Goal: Task Accomplishment & Management: Complete application form

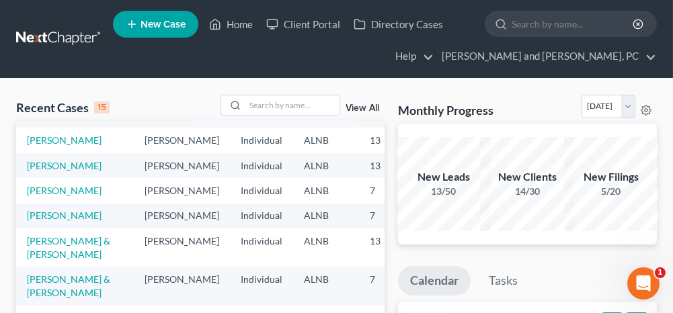
scroll to position [336, 0]
click at [43, 235] on link "[PERSON_NAME] & [PERSON_NAME]" at bounding box center [68, 247] width 83 height 25
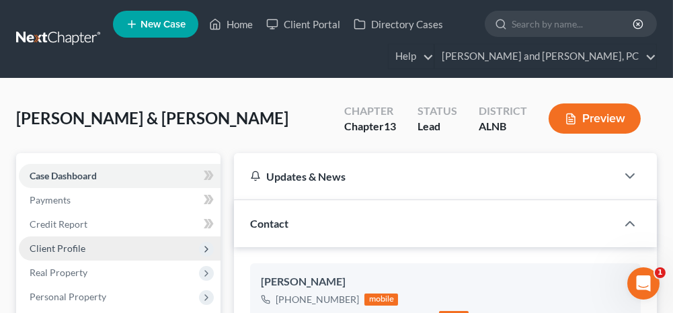
click at [92, 240] on span "Client Profile" at bounding box center [120, 249] width 202 height 24
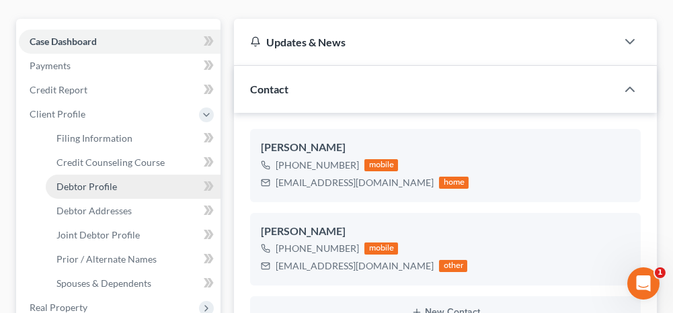
click at [107, 189] on span "Debtor Profile" at bounding box center [86, 186] width 61 height 11
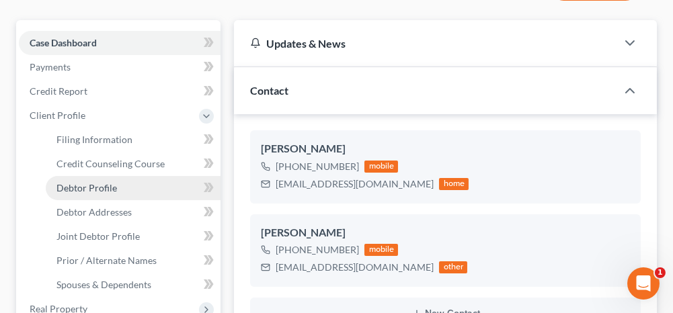
select select "1"
select select "3"
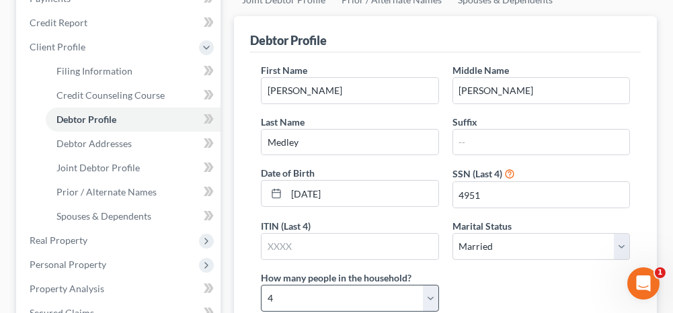
scroll to position [269, 0]
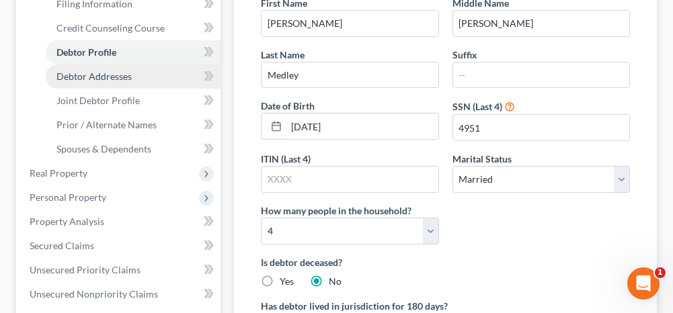
click at [118, 76] on span "Debtor Addresses" at bounding box center [93, 76] width 75 height 11
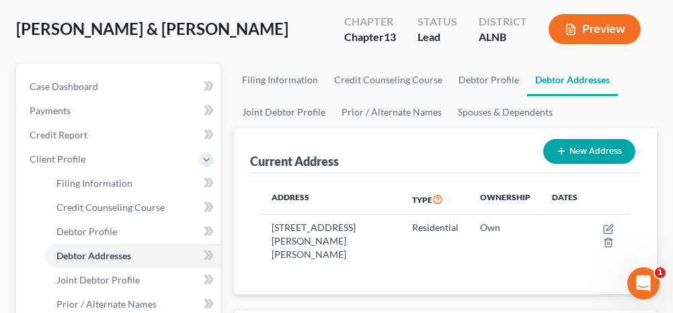
scroll to position [135, 0]
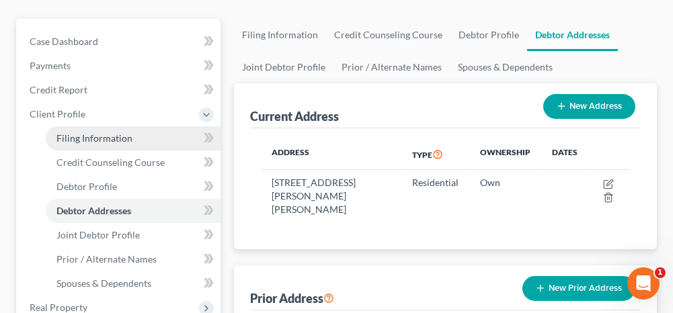
click at [174, 141] on link "Filing Information" at bounding box center [133, 138] width 175 height 24
select select "1"
select select "3"
select select "0"
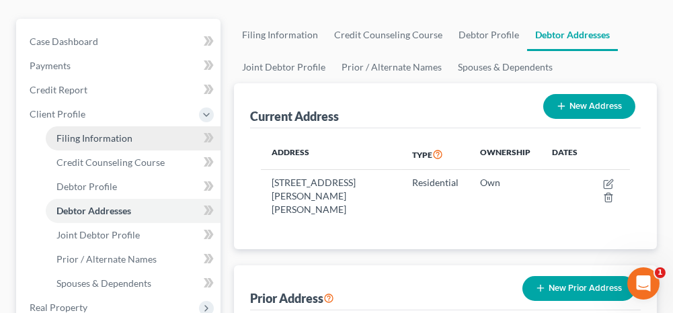
select select "0"
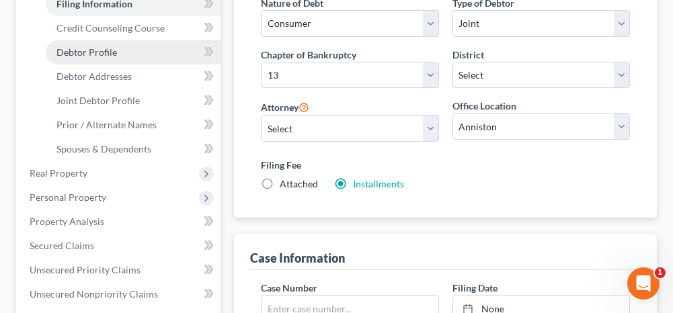
click at [77, 58] on link "Debtor Profile" at bounding box center [133, 52] width 175 height 24
select select "1"
select select "3"
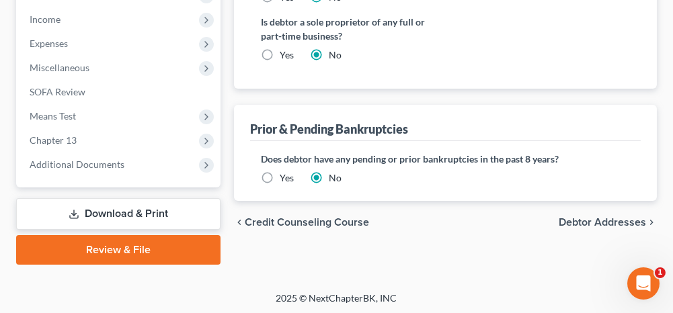
click at [179, 218] on link "Download & Print" at bounding box center [118, 214] width 204 height 32
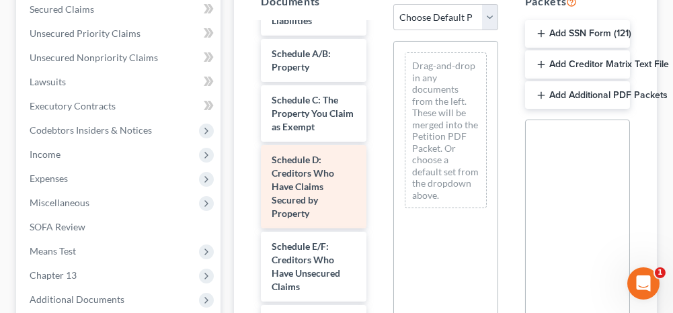
scroll to position [269, 0]
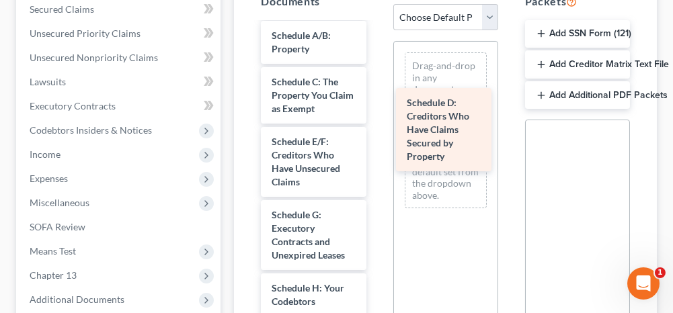
drag, startPoint x: 311, startPoint y: 178, endPoint x: 446, endPoint y: 141, distance: 140.0
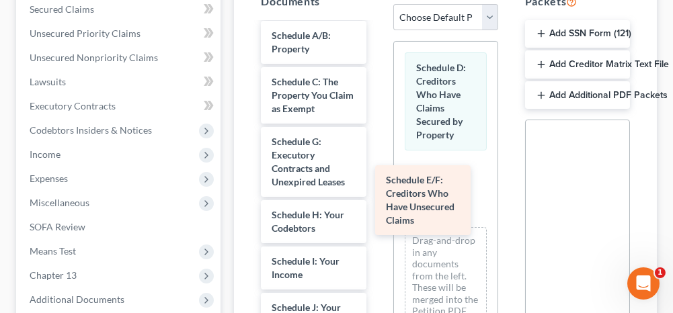
drag, startPoint x: 321, startPoint y: 173, endPoint x: 449, endPoint y: 210, distance: 133.7
click at [377, 210] on div "Schedule E/F: Creditors Who Have Unsecured Claims Chapter 13 Plan ([US_STATE] -…" at bounding box center [313, 298] width 126 height 1088
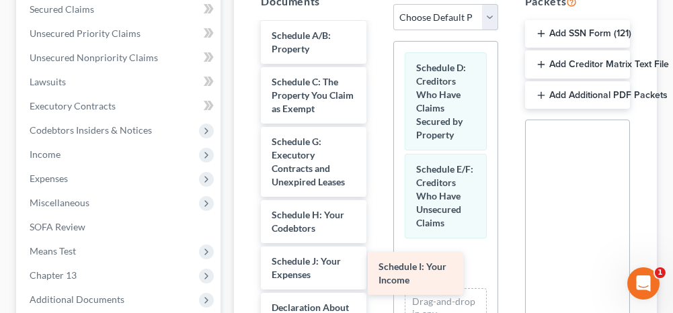
drag, startPoint x: 324, startPoint y: 284, endPoint x: 457, endPoint y: 274, distance: 133.5
click at [377, 274] on div "Schedule I: Your Income Chapter 13 Plan ([US_STATE] - [GEOGRAPHIC_DATA] - Revis…" at bounding box center [313, 274] width 126 height 1041
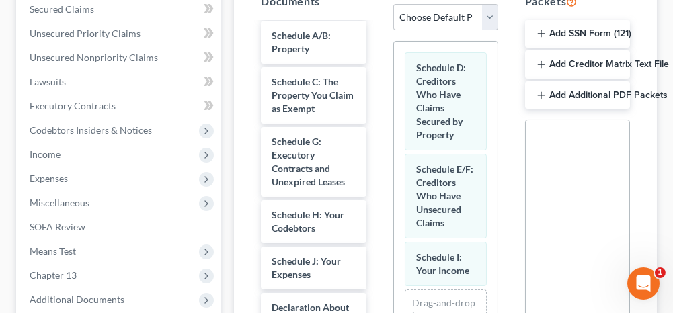
scroll to position [404, 0]
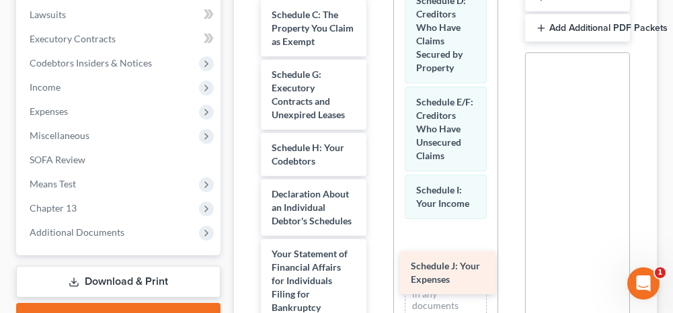
drag, startPoint x: 331, startPoint y: 210, endPoint x: 470, endPoint y: 270, distance: 151.8
click at [377, 270] on div "Schedule J: Your Expenses Chapter 13 Plan ([US_STATE] - [GEOGRAPHIC_DATA] - Rev…" at bounding box center [313, 184] width 126 height 995
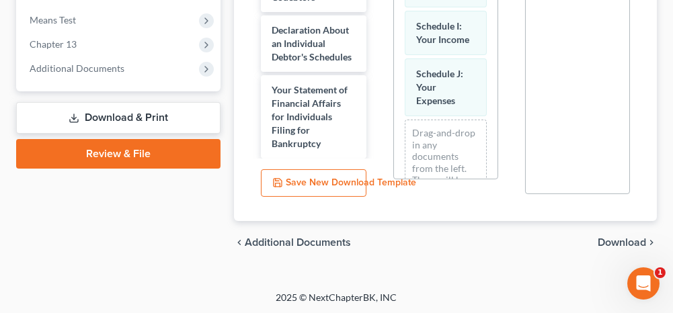
click at [614, 239] on span "Download" at bounding box center [622, 242] width 48 height 11
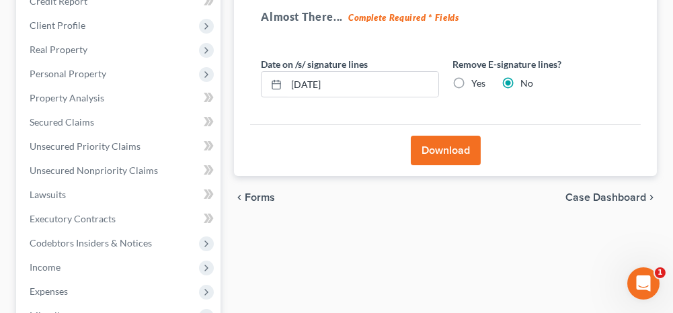
scroll to position [202, 0]
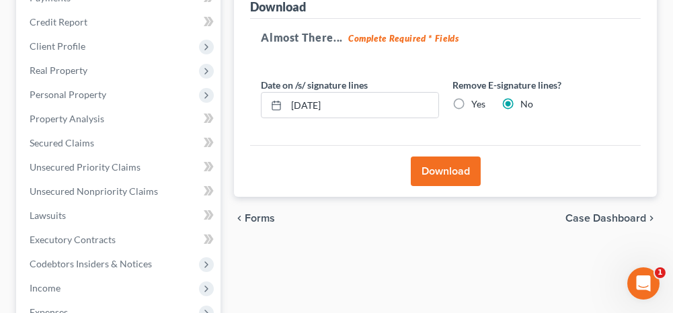
click at [457, 174] on button "Download" at bounding box center [446, 172] width 70 height 30
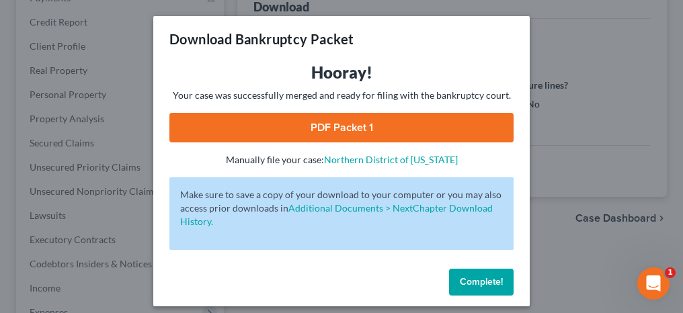
click at [336, 130] on link "PDF Packet 1" at bounding box center [341, 128] width 344 height 30
click at [460, 276] on span "Complete!" at bounding box center [481, 281] width 43 height 11
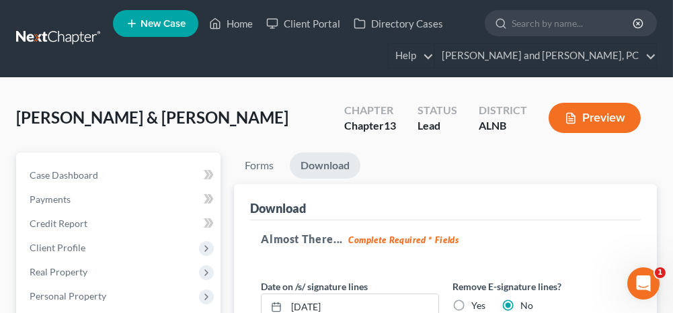
scroll to position [0, 0]
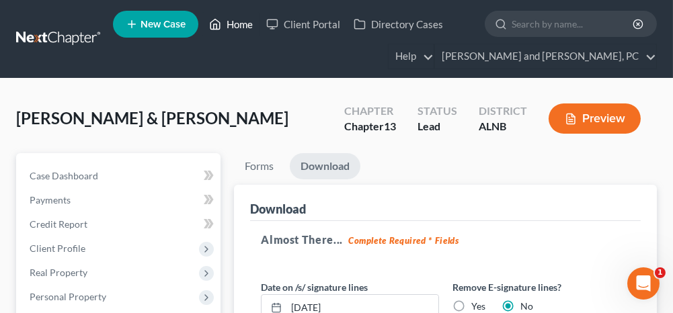
click at [234, 26] on link "Home" at bounding box center [230, 24] width 57 height 24
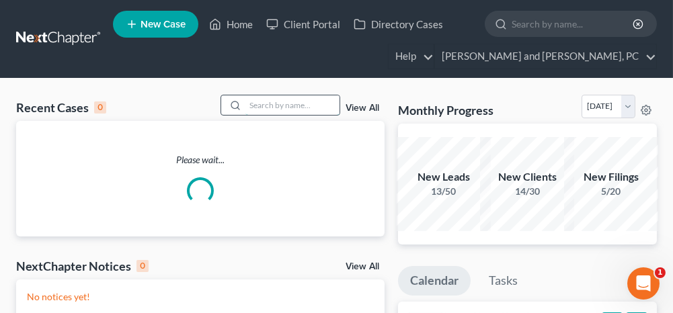
click at [289, 104] on input "search" at bounding box center [293, 106] width 94 height 20
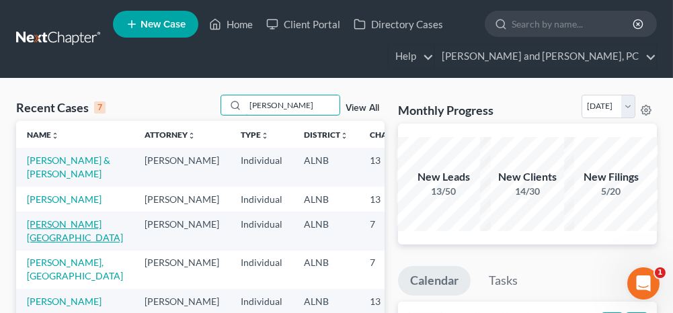
type input "[PERSON_NAME]"
click at [36, 243] on link "[PERSON_NAME][GEOGRAPHIC_DATA]" at bounding box center [75, 231] width 96 height 25
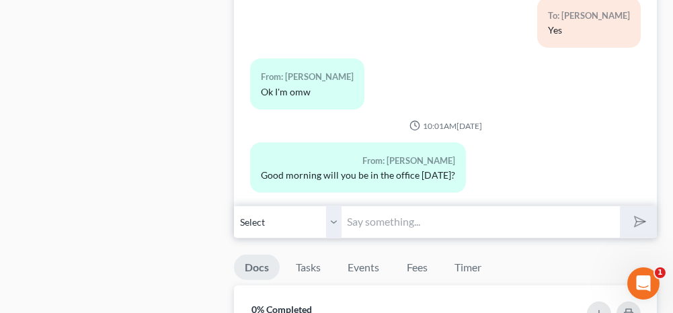
scroll to position [1143, 0]
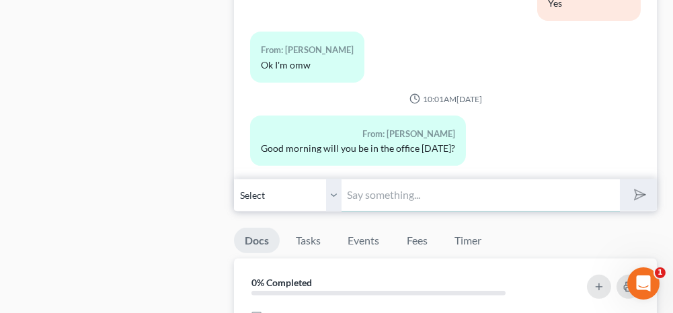
click at [384, 189] on input "text" at bounding box center [481, 195] width 278 height 33
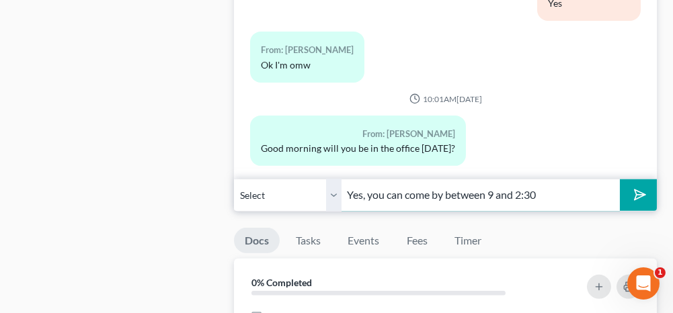
type input "Yes, you can come by between 9 and 2:30"
click at [633, 188] on icon "submit" at bounding box center [637, 195] width 19 height 19
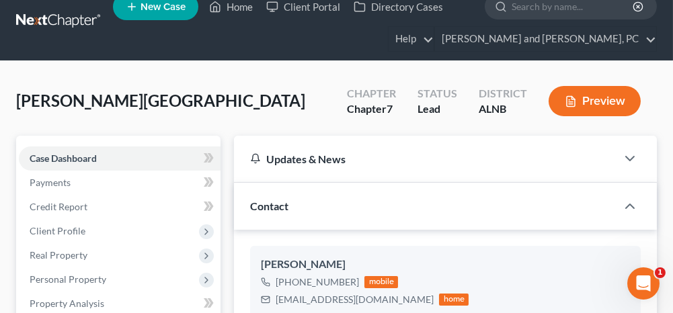
scroll to position [0, 0]
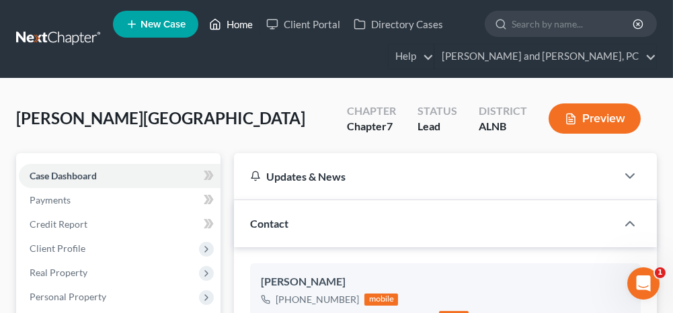
drag, startPoint x: 238, startPoint y: 27, endPoint x: 233, endPoint y: 63, distance: 36.7
click at [238, 27] on link "Home" at bounding box center [230, 24] width 57 height 24
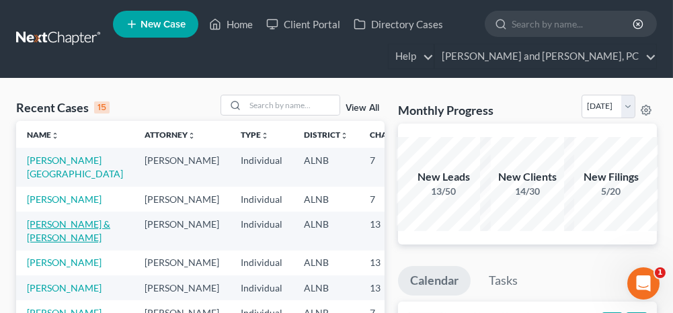
click at [40, 237] on link "[PERSON_NAME] & [PERSON_NAME]" at bounding box center [68, 231] width 83 height 25
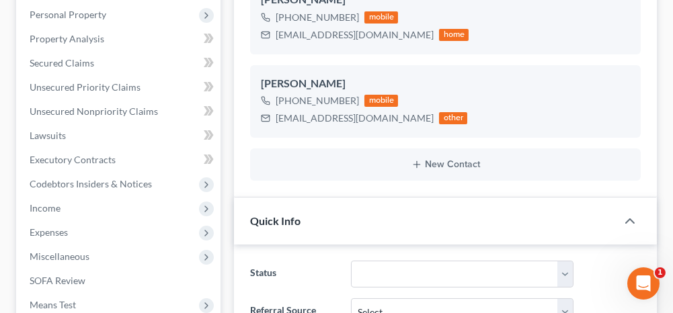
scroll to position [269, 0]
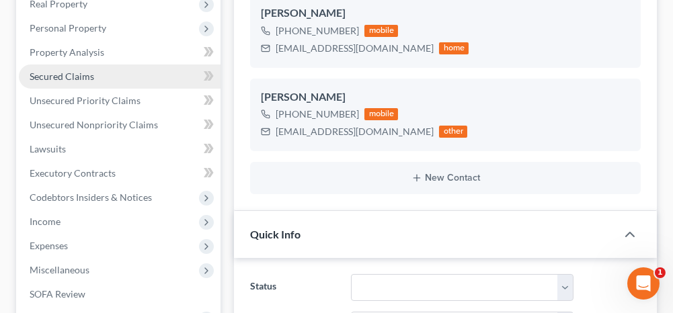
click at [108, 79] on link "Secured Claims" at bounding box center [120, 77] width 202 height 24
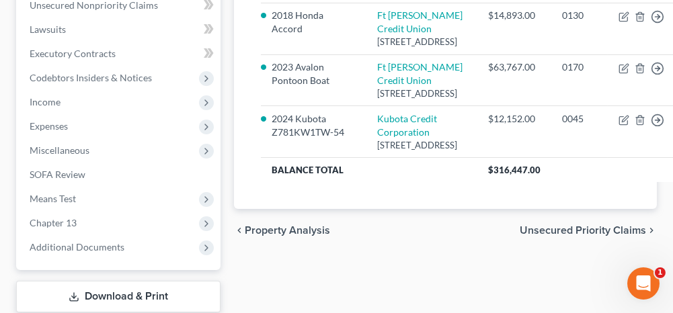
scroll to position [404, 0]
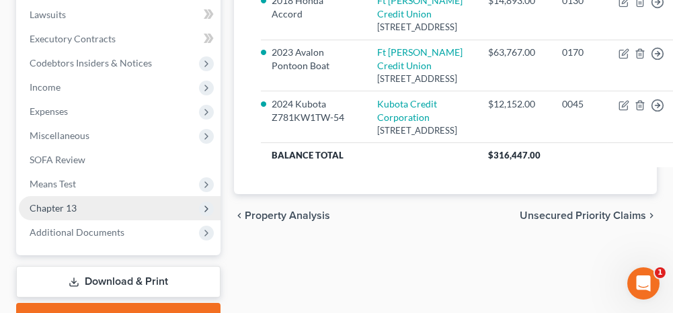
click at [159, 206] on span "Chapter 13" at bounding box center [120, 208] width 202 height 24
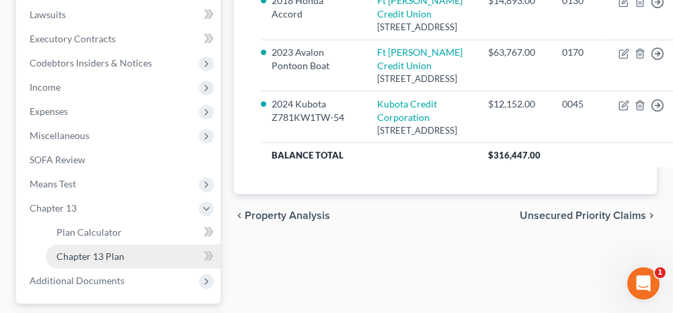
click at [145, 248] on link "Chapter 13 Plan" at bounding box center [133, 257] width 175 height 24
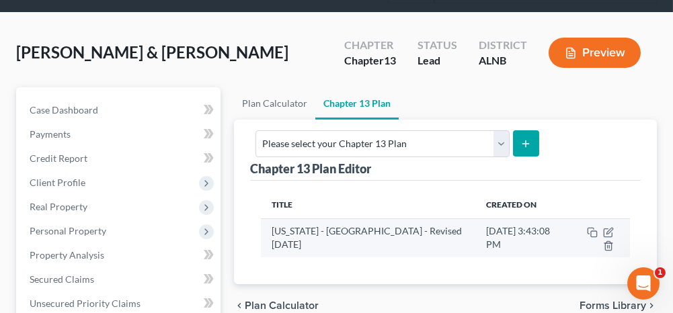
scroll to position [67, 0]
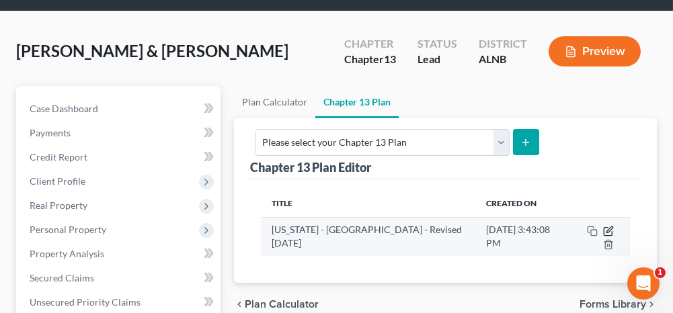
click at [607, 226] on icon "button" at bounding box center [608, 231] width 11 height 11
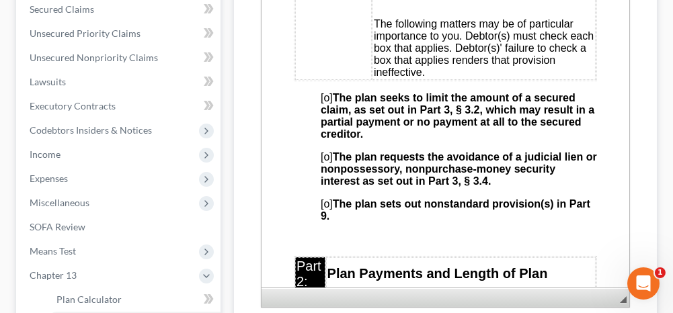
scroll to position [874, 0]
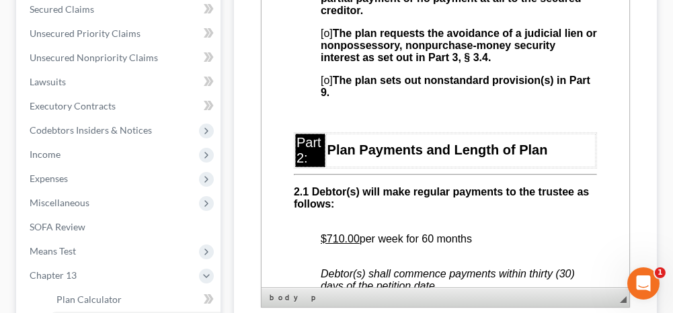
click at [324, 98] on span "[o] The plan sets out nonstandard provision(s) in Part 9." at bounding box center [456, 87] width 270 height 24
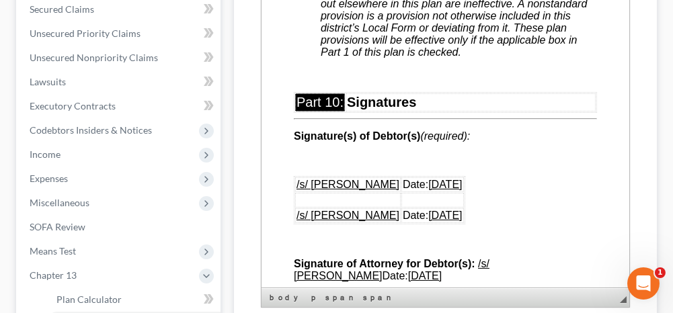
scroll to position [6054, 0]
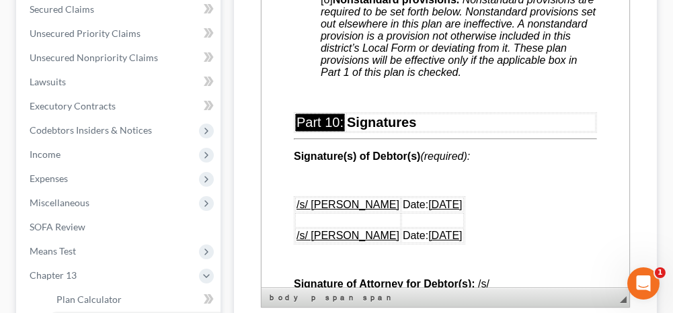
click at [328, 78] on span "[o] Nonstandard provisions. Nonstandard provisions are required to be set forth…" at bounding box center [458, 36] width 275 height 84
click at [326, 102] on p at bounding box center [459, 95] width 276 height 12
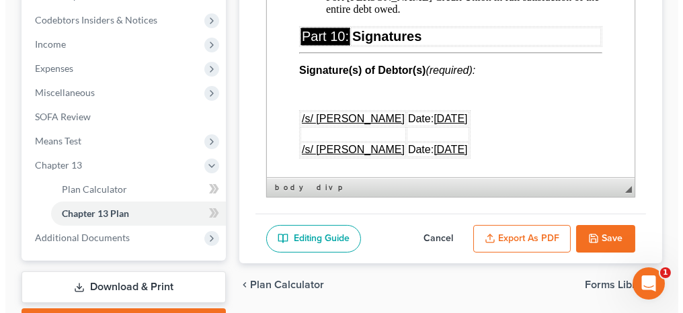
scroll to position [471, 0]
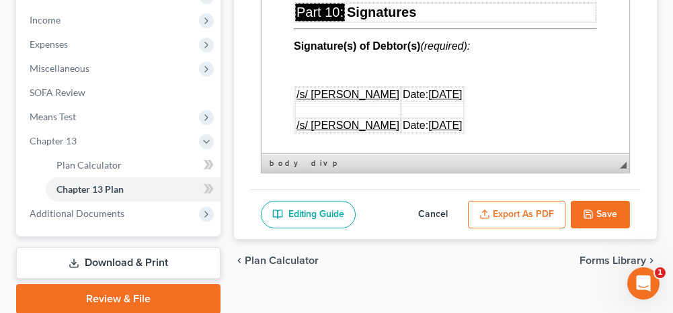
click at [491, 201] on button "Export as PDF" at bounding box center [517, 215] width 98 height 28
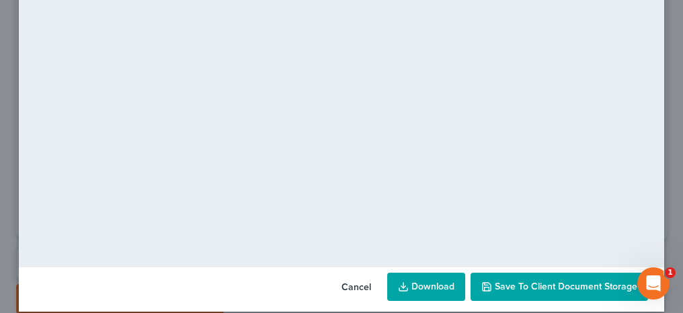
scroll to position [239, 0]
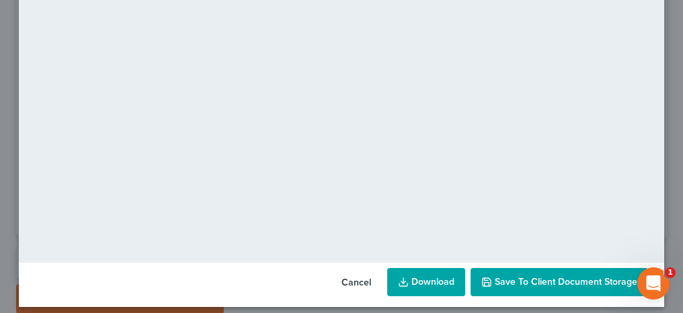
click at [513, 280] on span "Save to Client Document Storage" at bounding box center [566, 281] width 143 height 11
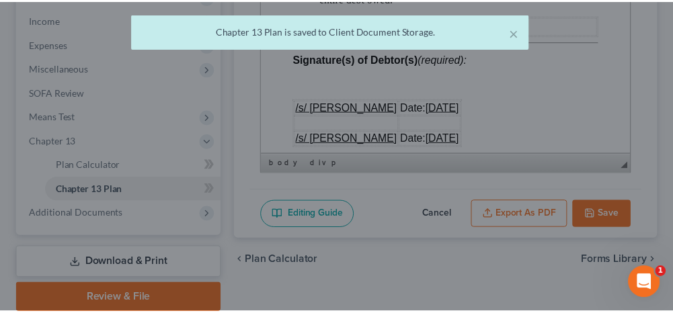
scroll to position [6054, 0]
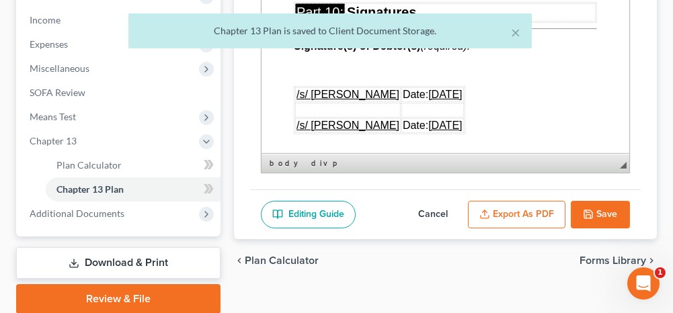
click at [603, 213] on button "Save" at bounding box center [600, 215] width 59 height 28
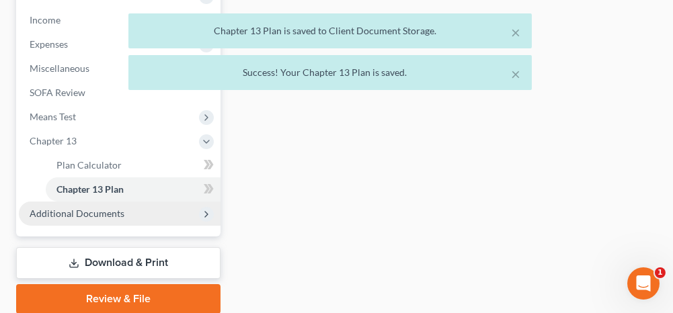
click at [129, 213] on span "Additional Documents" at bounding box center [120, 214] width 202 height 24
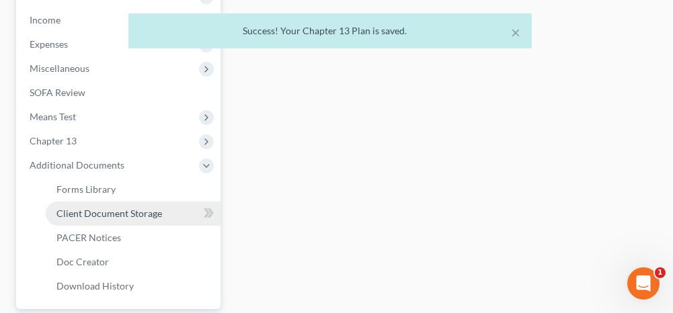
click at [130, 216] on span "Client Document Storage" at bounding box center [109, 213] width 106 height 11
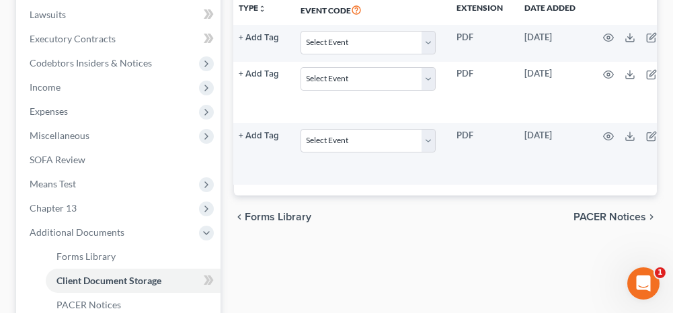
scroll to position [0, 129]
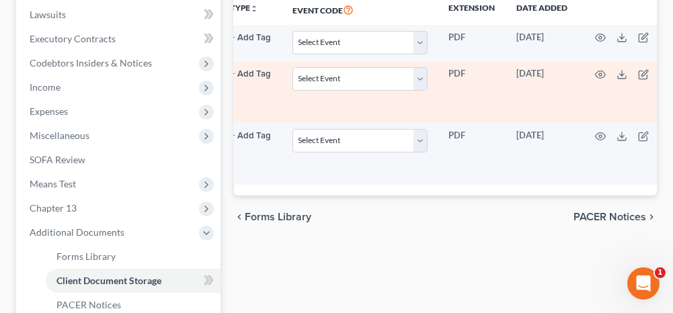
click at [660, 73] on icon "button" at bounding box center [665, 74] width 11 height 11
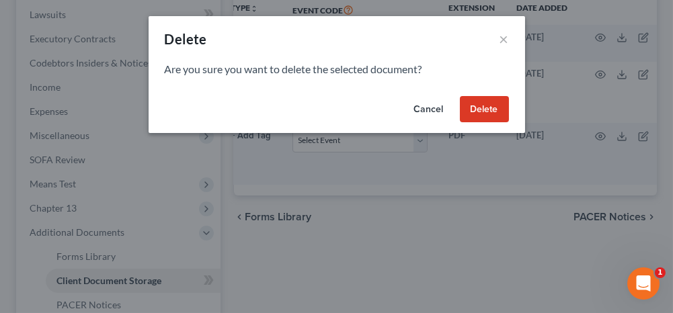
scroll to position [0, 122]
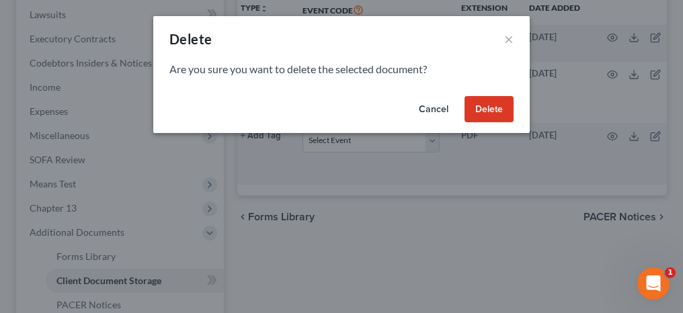
click at [502, 112] on button "Delete" at bounding box center [489, 109] width 49 height 27
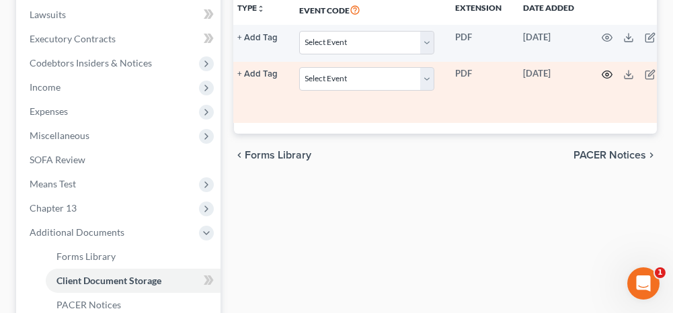
click at [602, 73] on icon "button" at bounding box center [607, 74] width 11 height 11
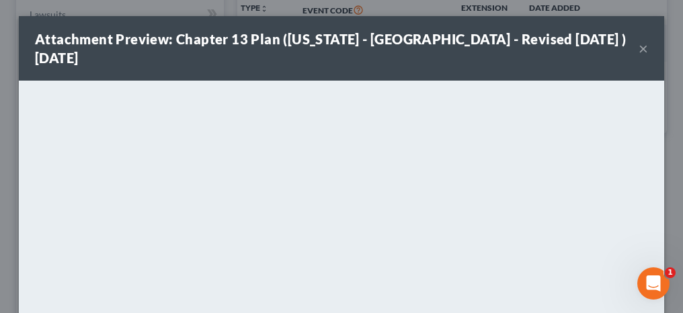
click at [639, 48] on button "×" at bounding box center [643, 48] width 9 height 16
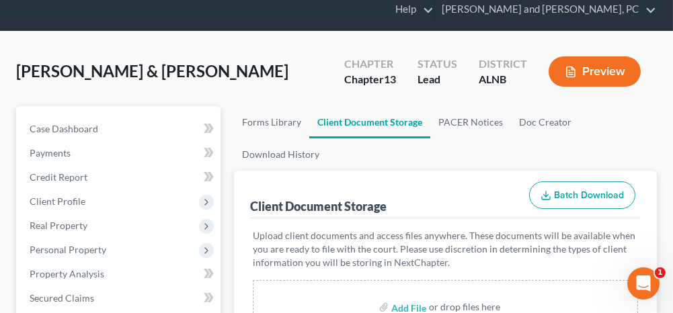
scroll to position [0, 0]
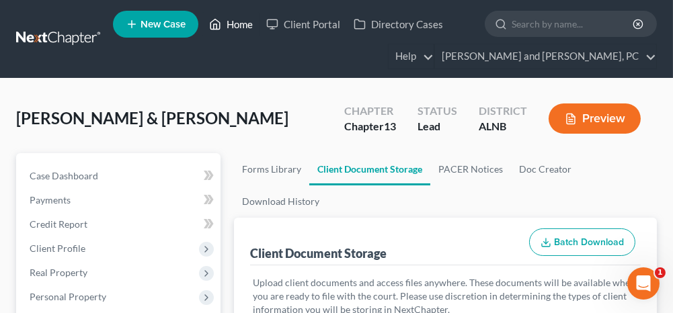
click at [246, 24] on link "Home" at bounding box center [230, 24] width 57 height 24
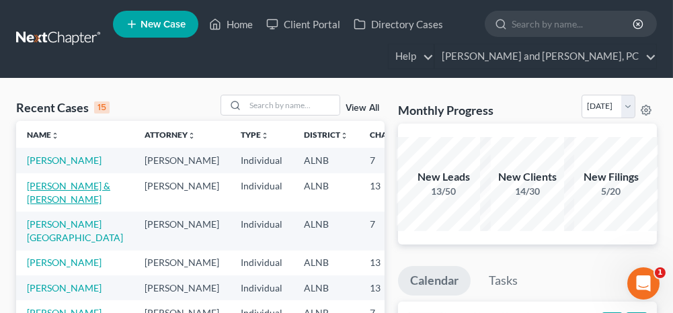
click at [38, 195] on link "[PERSON_NAME] & [PERSON_NAME]" at bounding box center [68, 192] width 83 height 25
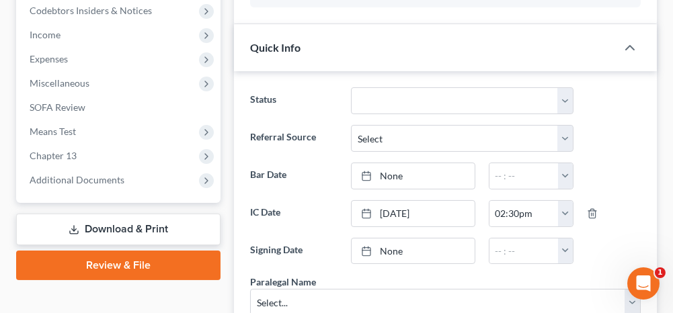
scroll to position [471, 0]
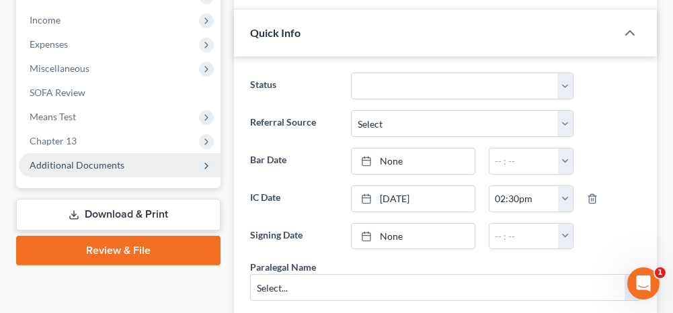
click at [105, 165] on span "Additional Documents" at bounding box center [77, 164] width 95 height 11
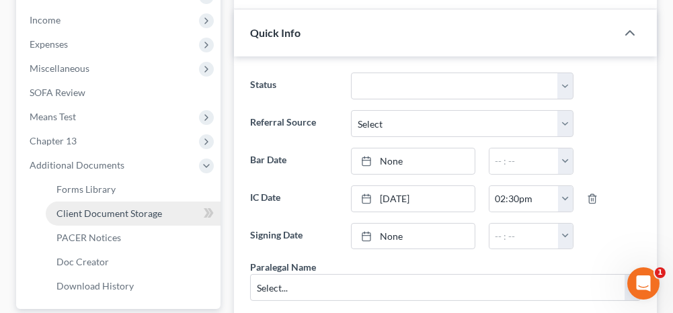
drag, startPoint x: 121, startPoint y: 206, endPoint x: 133, endPoint y: 216, distance: 15.3
click at [121, 208] on span "Client Document Storage" at bounding box center [109, 213] width 106 height 11
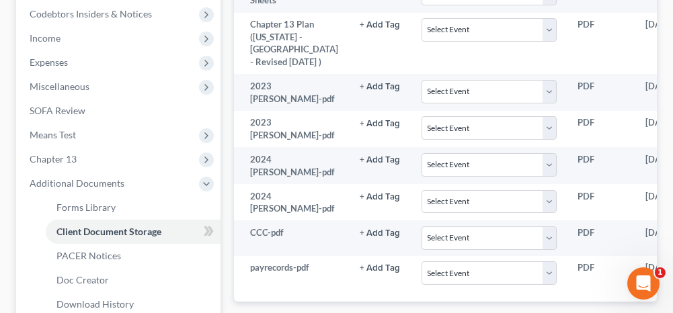
scroll to position [471, 0]
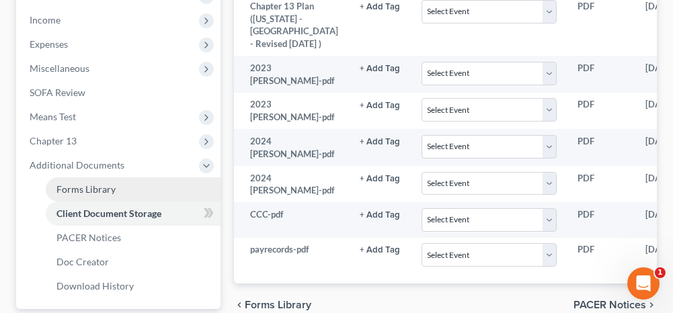
click at [139, 191] on link "Forms Library" at bounding box center [133, 190] width 175 height 24
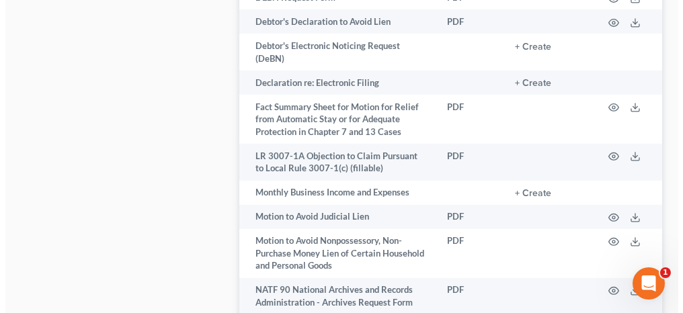
scroll to position [1211, 0]
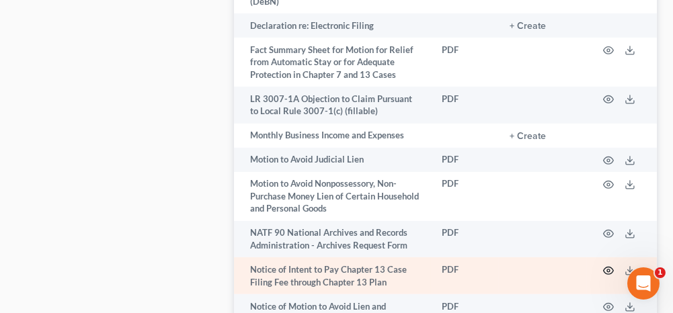
click at [607, 270] on circle "button" at bounding box center [608, 271] width 3 height 3
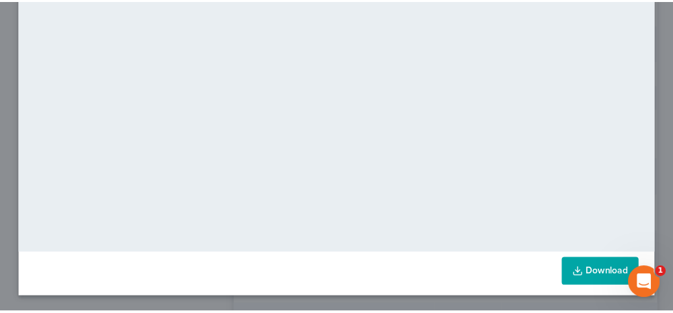
scroll to position [0, 0]
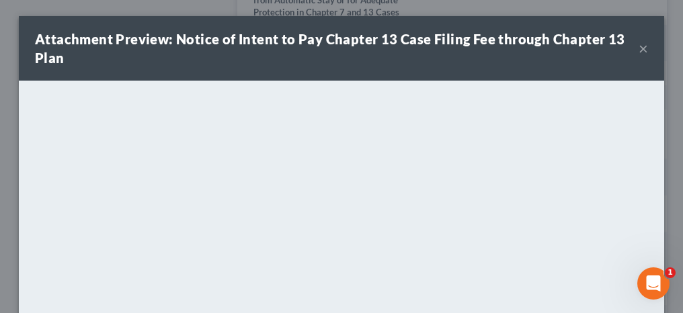
click at [640, 51] on button "×" at bounding box center [643, 48] width 9 height 16
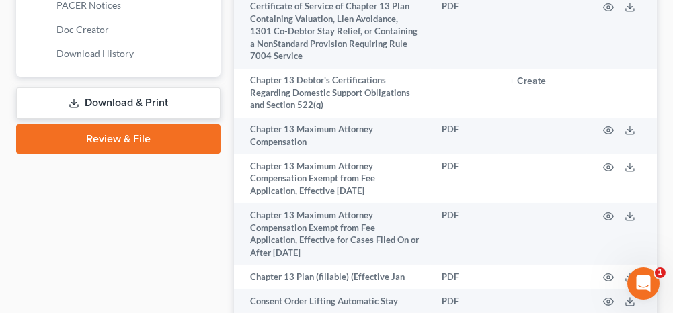
scroll to position [538, 0]
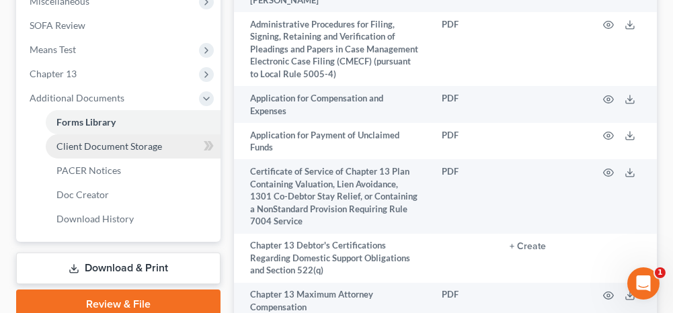
click at [122, 149] on span "Client Document Storage" at bounding box center [109, 146] width 106 height 11
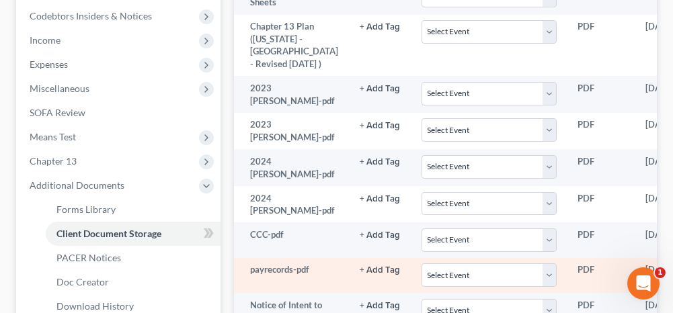
scroll to position [404, 0]
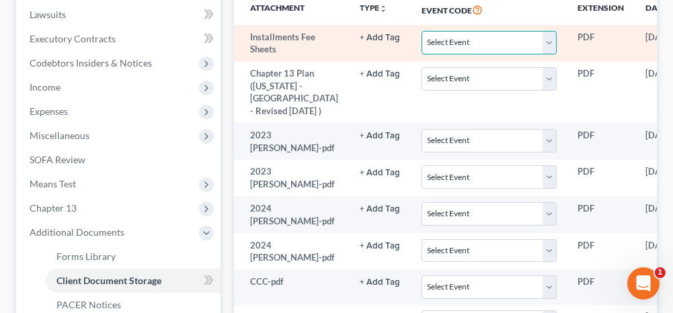
click at [422, 43] on select "Select Event 20 Largest Unsecured Creditors Amended Schedules (Fee) Attachment …" at bounding box center [489, 43] width 135 height 24
select select "23"
click at [422, 31] on select "Select Event 20 Largest Unsecured Creditors Amended Schedules (Fee) Attachment …" at bounding box center [489, 43] width 135 height 24
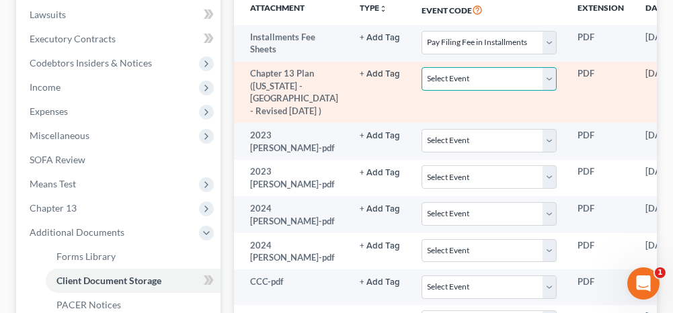
click at [422, 75] on select "Select Event 20 Largest Unsecured Creditors Amended Schedules (Fee) Attachment …" at bounding box center [489, 79] width 135 height 24
select select "10"
click at [422, 67] on select "Select Event 20 Largest Unsecured Creditors Amended Schedules (Fee) Attachment …" at bounding box center [489, 79] width 135 height 24
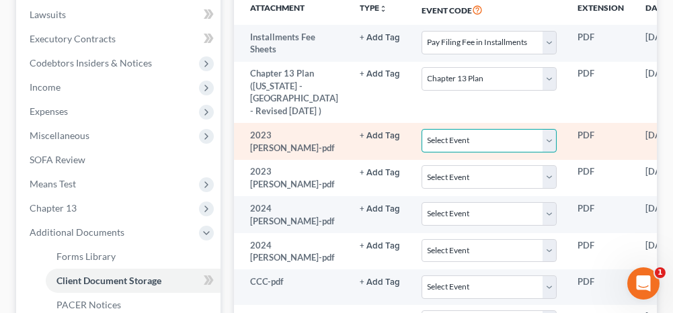
click at [422, 153] on select "Select Event 20 Largest Unsecured Creditors Amended Schedules (Fee) Attachment …" at bounding box center [489, 141] width 135 height 24
select select "40"
click at [422, 153] on select "Select Event 20 Largest Unsecured Creditors Amended Schedules (Fee) Attachment …" at bounding box center [489, 141] width 135 height 24
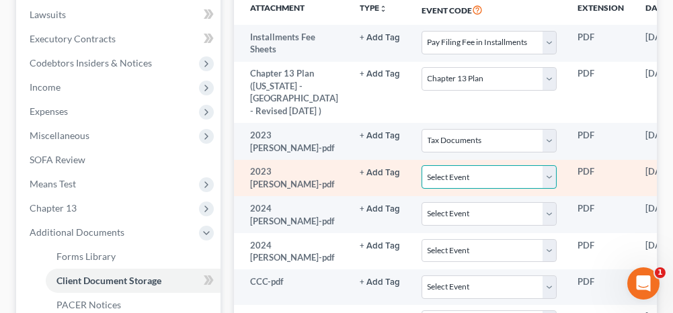
click at [422, 189] on select "Select Event 20 Largest Unsecured Creditors Amended Schedules (Fee) Attachment …" at bounding box center [489, 177] width 135 height 24
select select "40"
click at [422, 189] on select "Select Event 20 Largest Unsecured Creditors Amended Schedules (Fee) Attachment …" at bounding box center [489, 177] width 135 height 24
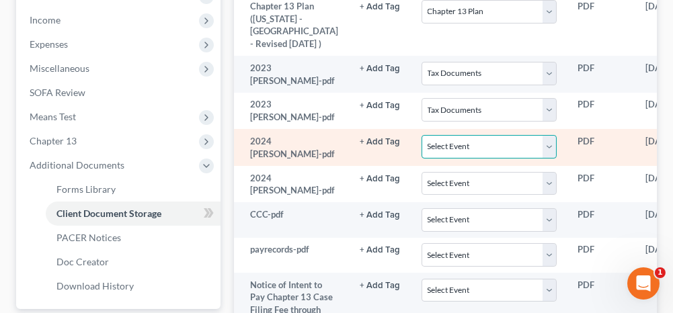
click at [424, 159] on select "Select Event 20 Largest Unsecured Creditors Amended Schedules (Fee) Attachment …" at bounding box center [489, 147] width 135 height 24
select select "40"
click at [422, 159] on select "Select Event 20 Largest Unsecured Creditors Amended Schedules (Fee) Attachment …" at bounding box center [489, 147] width 135 height 24
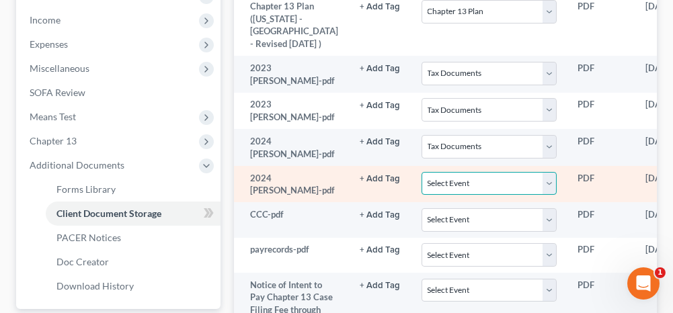
click at [422, 196] on select "Select Event 20 Largest Unsecured Creditors Amended Schedules (Fee) Attachment …" at bounding box center [489, 184] width 135 height 24
select select "40"
click at [422, 196] on select "Select Event 20 Largest Unsecured Creditors Amended Schedules (Fee) Attachment …" at bounding box center [489, 184] width 135 height 24
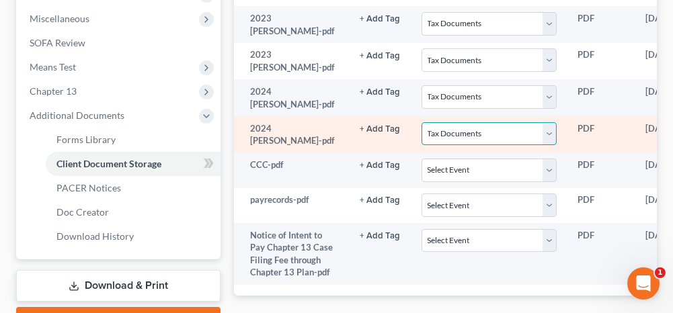
scroll to position [538, 0]
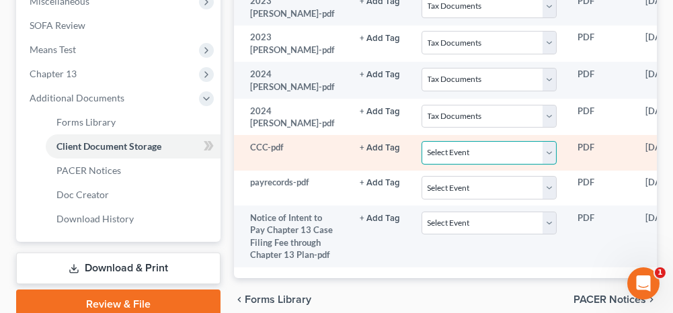
click at [422, 165] on select "Select Event 20 Largest Unsecured Creditors Amended Schedules (Fee) Attachment …" at bounding box center [489, 153] width 135 height 24
select select "5"
click at [422, 165] on select "Select Event 20 Largest Unsecured Creditors Amended Schedules (Fee) Attachment …" at bounding box center [489, 153] width 135 height 24
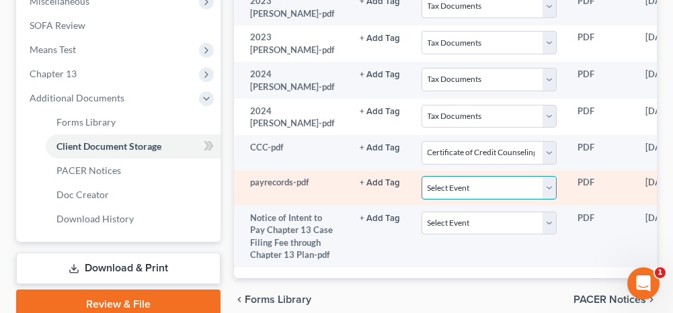
click at [422, 200] on select "Select Event 20 Largest Unsecured Creditors Amended Schedules (Fee) Attachment …" at bounding box center [489, 188] width 135 height 24
select select "19"
click at [422, 200] on select "Select Event 20 Largest Unsecured Creditors Amended Schedules (Fee) Attachment …" at bounding box center [489, 188] width 135 height 24
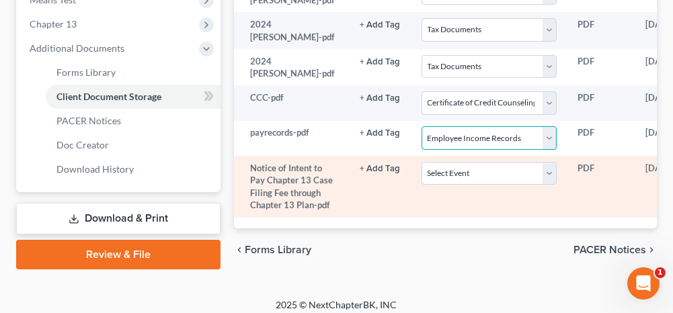
scroll to position [605, 0]
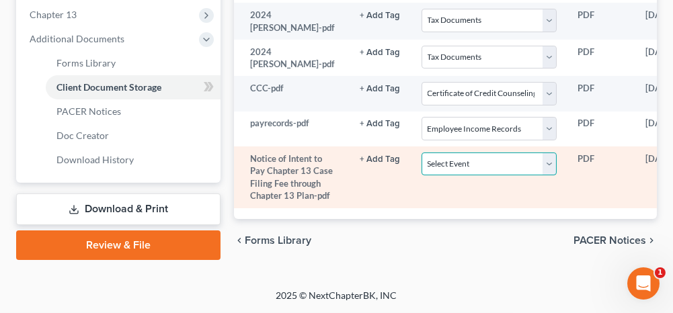
click at [432, 176] on select "Select Event 20 Largest Unsecured Creditors Amended Schedules (Fee) Attachment …" at bounding box center [489, 165] width 135 height 24
select select "22"
click at [422, 176] on select "Select Event 20 Largest Unsecured Creditors Amended Schedules (Fee) Attachment …" at bounding box center [489, 165] width 135 height 24
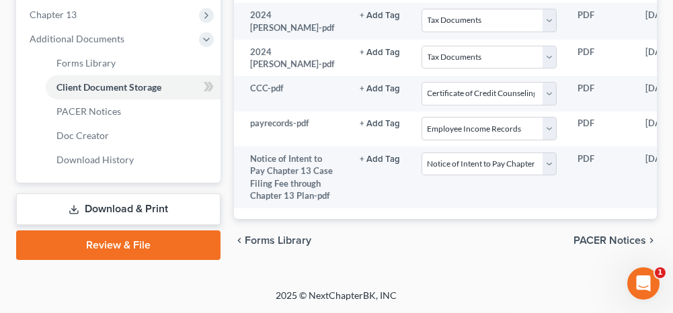
click at [123, 231] on link "Review & File" at bounding box center [118, 246] width 204 height 30
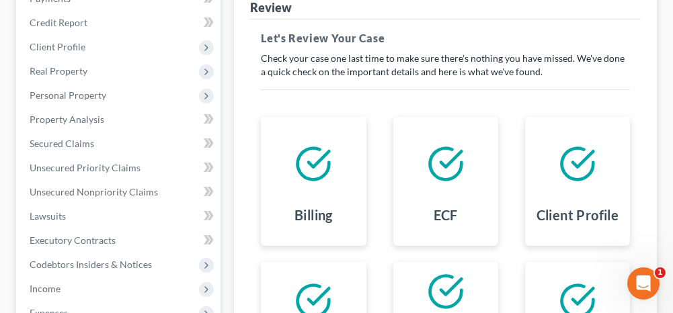
scroll to position [135, 0]
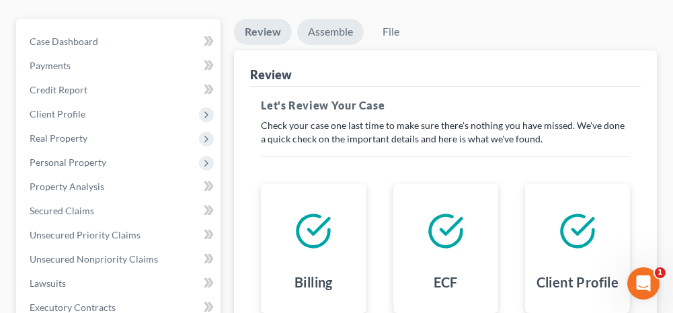
click at [332, 28] on link "Assemble" at bounding box center [330, 32] width 67 height 26
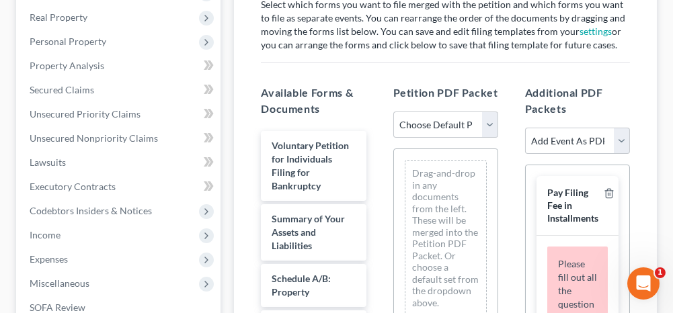
scroll to position [269, 0]
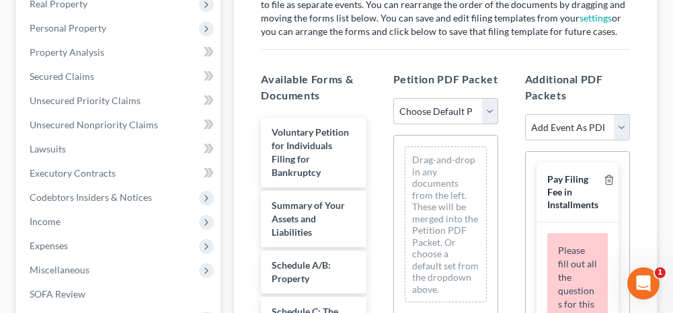
click at [433, 110] on select "Choose Default Petition PDF Packet Complete Bankruptcy Petition (all forms and …" at bounding box center [445, 111] width 105 height 27
select select "0"
click at [393, 98] on select "Choose Default Petition PDF Packet Complete Bankruptcy Petition (all forms and …" at bounding box center [445, 111] width 105 height 27
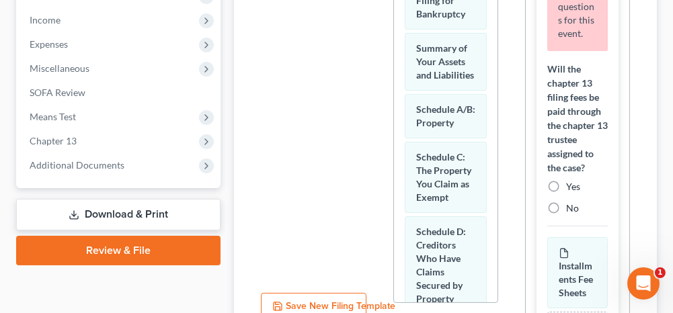
scroll to position [135, 0]
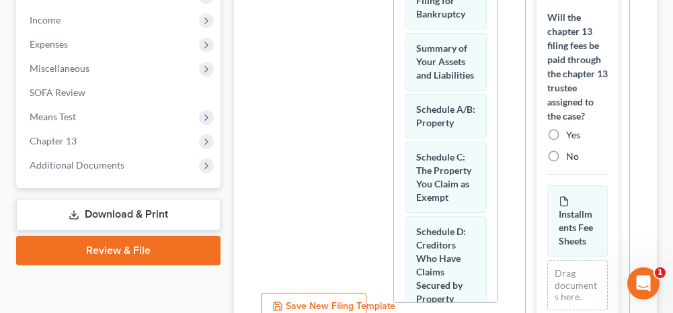
click at [566, 142] on label "Yes" at bounding box center [573, 134] width 14 height 13
click at [572, 137] on input "Yes" at bounding box center [576, 132] width 9 height 9
radio input "true"
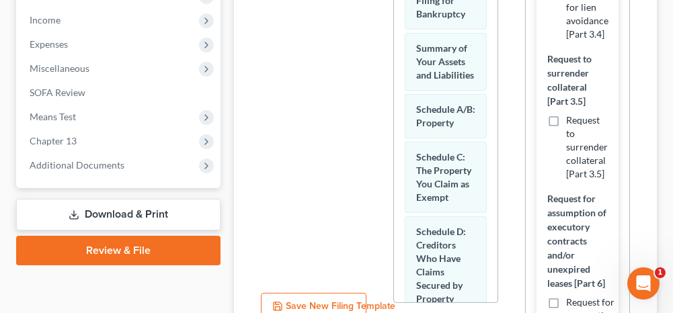
scroll to position [815, 0]
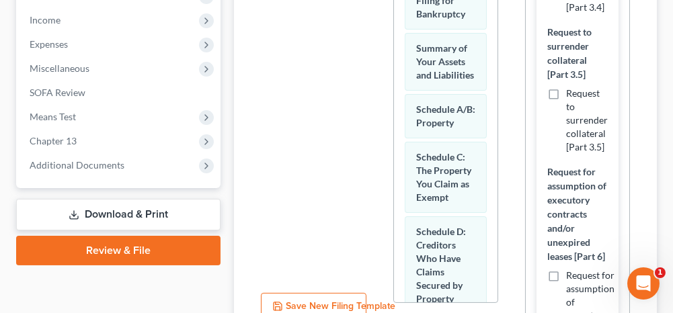
click at [566, 127] on label "Request to surrender collateral [Part 3.5]" at bounding box center [587, 120] width 42 height 67
click at [572, 96] on input "Request to surrender collateral [Part 3.5]" at bounding box center [576, 91] width 9 height 9
checkbox input "true"
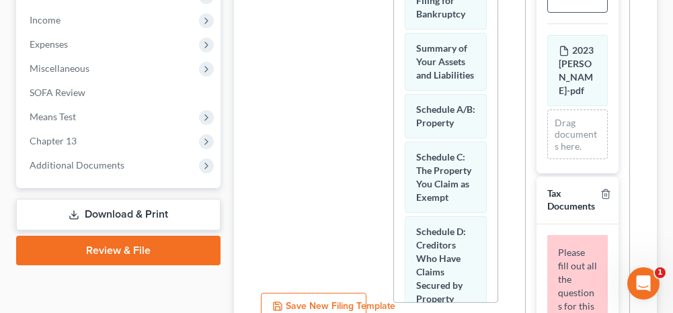
scroll to position [1756, 0]
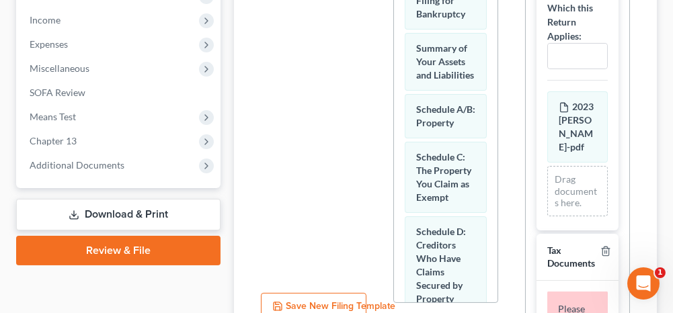
scroll to position [2033, 0]
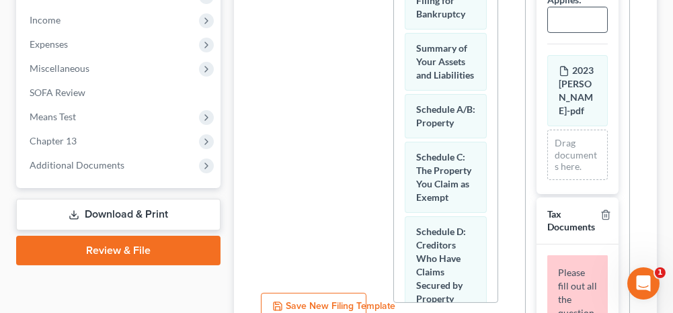
type input "2023"
click at [564, 33] on input "text" at bounding box center [577, 20] width 59 height 26
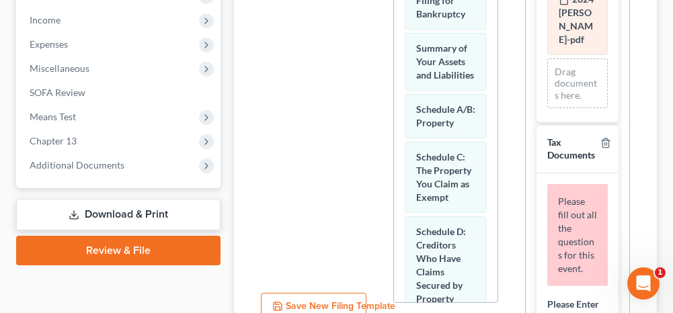
scroll to position [2445, 0]
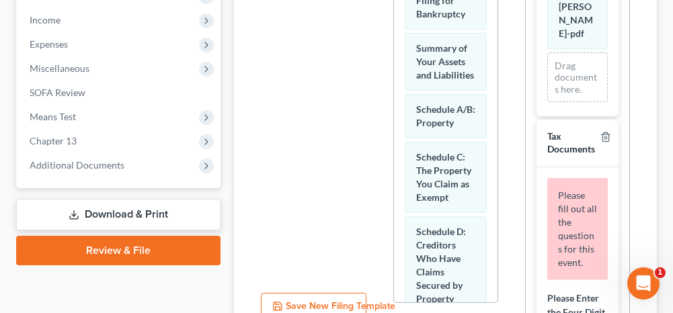
type input "2023"
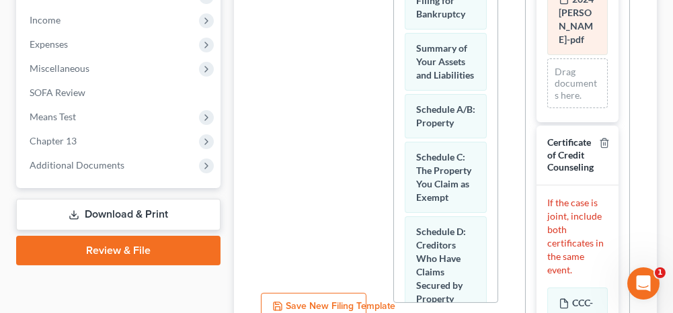
scroll to position [2789, 0]
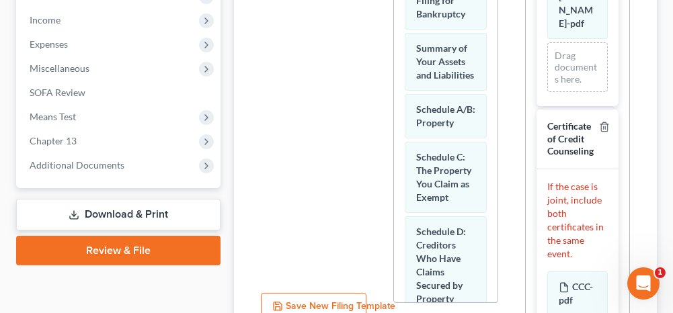
type input "2024"
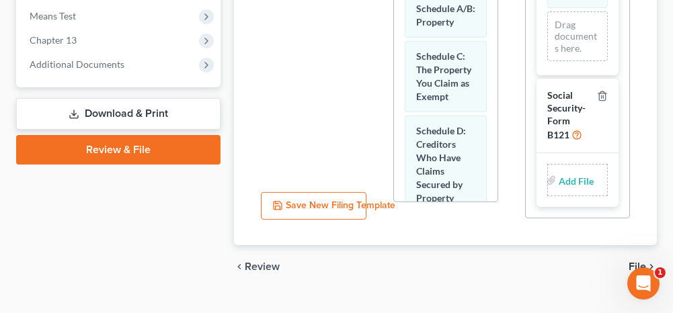
scroll to position [595, 0]
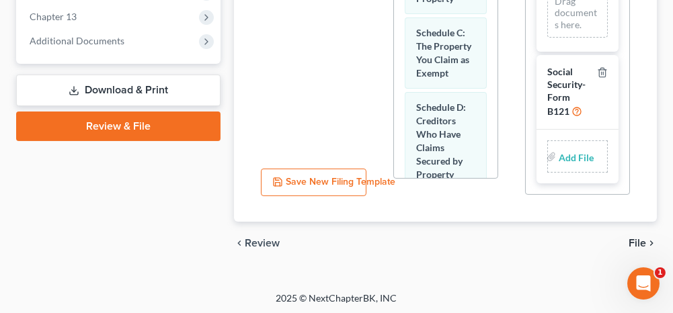
type input "2024"
click at [568, 146] on input "file" at bounding box center [575, 157] width 32 height 24
type input "C:\fakepath\ssnstatement.pdf"
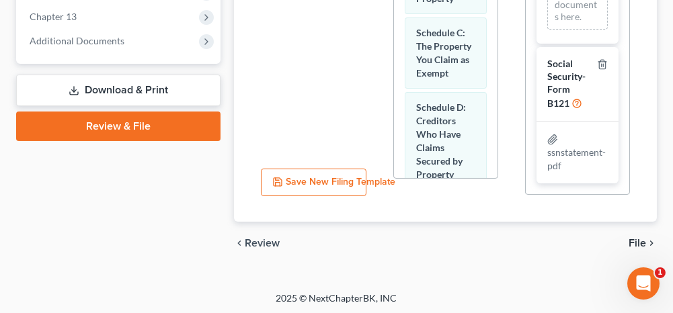
click at [636, 239] on span "File" at bounding box center [637, 243] width 17 height 11
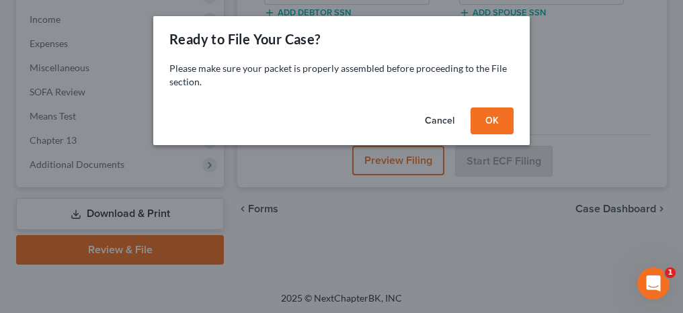
click at [498, 126] on button "OK" at bounding box center [492, 121] width 43 height 27
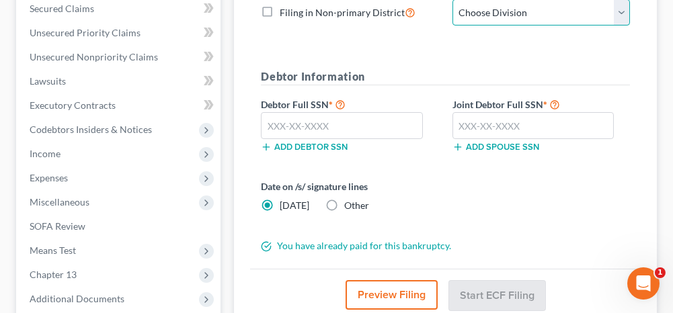
click at [485, 17] on select "Choose Division [GEOGRAPHIC_DATA] [GEOGRAPHIC_DATA] [GEOGRAPHIC_DATA] [GEOGRAPH…" at bounding box center [542, 12] width 178 height 27
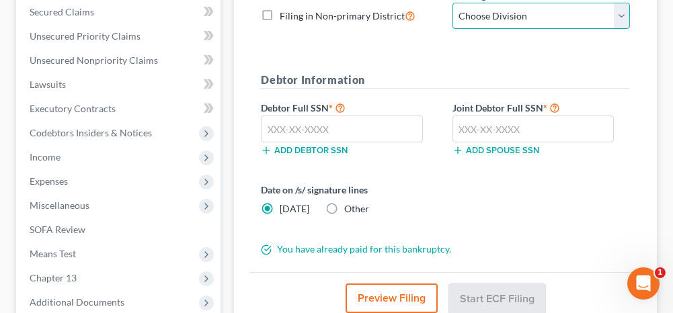
select select "0"
click at [453, 3] on select "Choose Division [GEOGRAPHIC_DATA] [GEOGRAPHIC_DATA] [GEOGRAPHIC_DATA] [GEOGRAPH…" at bounding box center [542, 16] width 178 height 27
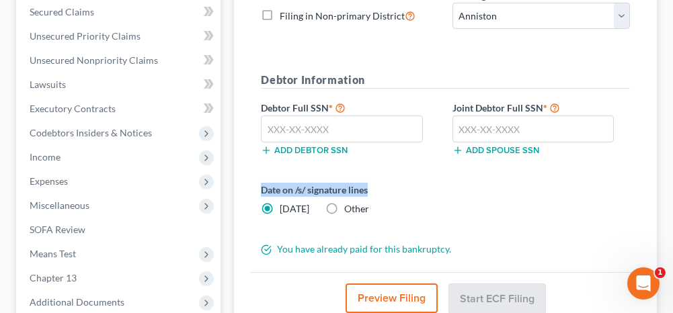
click at [448, 163] on form "District Information Bankruptcy Court CM/ECF: [US_STATE] - Northern Filing in N…" at bounding box center [445, 102] width 369 height 310
drag, startPoint x: 448, startPoint y: 162, endPoint x: 392, endPoint y: 130, distance: 64.5
click at [392, 130] on input "text" at bounding box center [342, 129] width 162 height 27
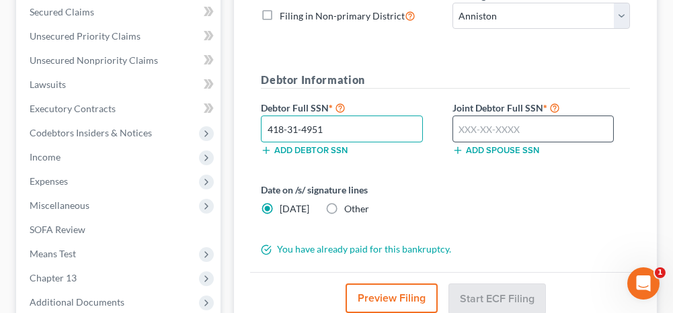
type input "418-31-4951"
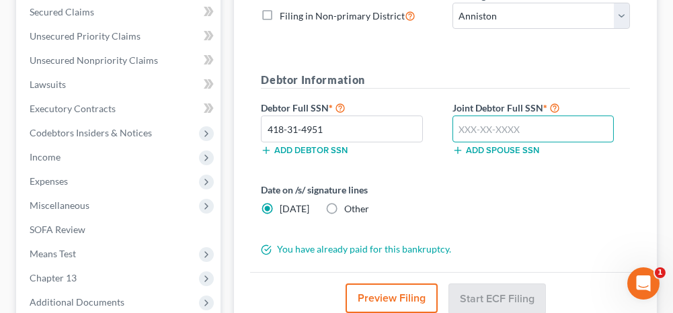
click at [501, 122] on input "text" at bounding box center [534, 129] width 162 height 27
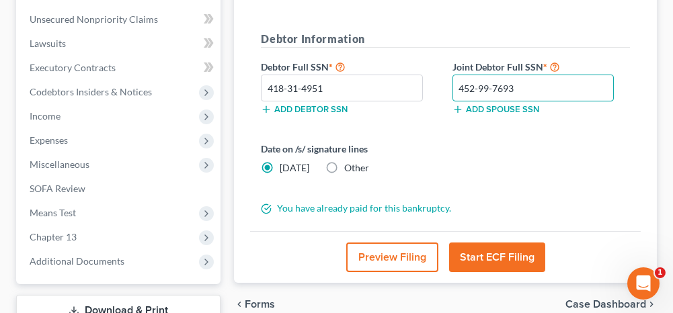
scroll to position [401, 0]
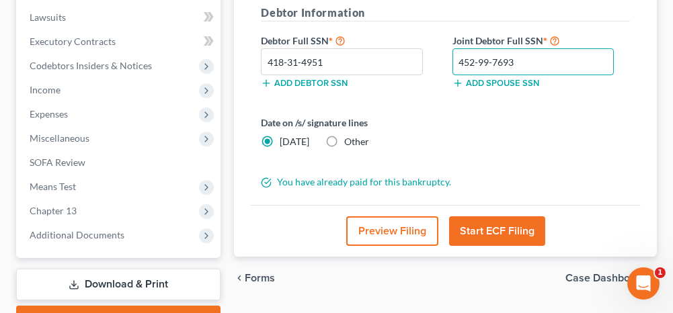
type input "452-99-7693"
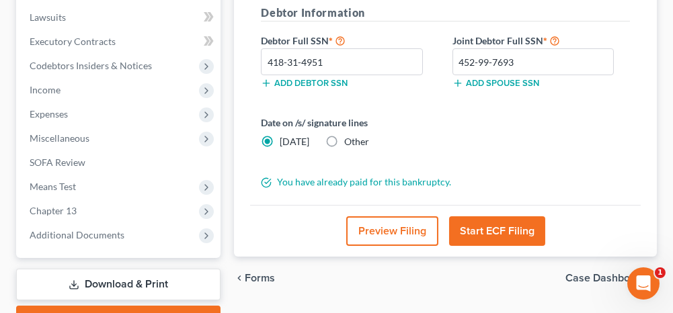
click at [488, 225] on button "Start ECF Filing" at bounding box center [497, 232] width 96 height 30
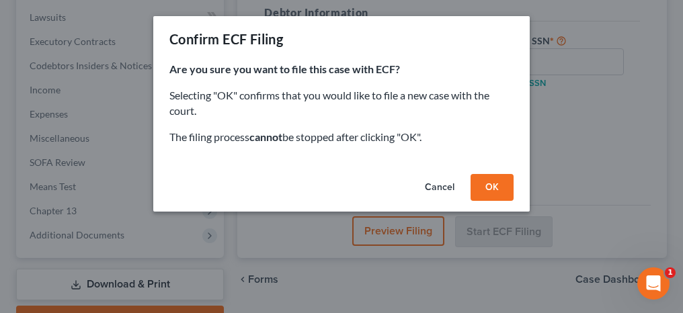
click at [496, 190] on button "OK" at bounding box center [492, 187] width 43 height 27
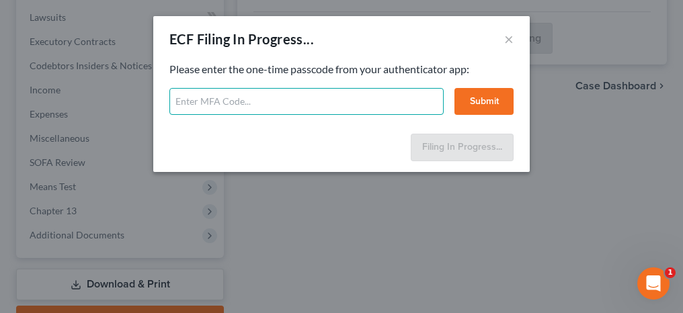
click at [254, 97] on input "text" at bounding box center [306, 101] width 274 height 27
type input "446281"
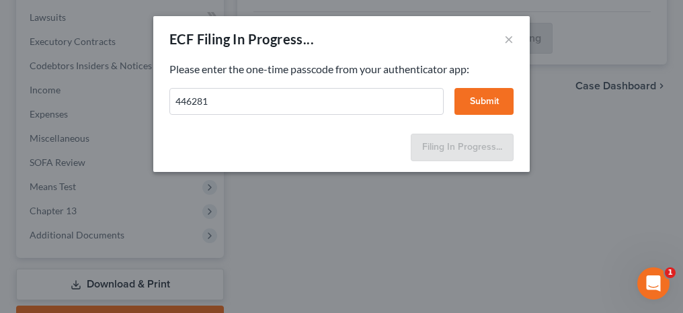
click at [483, 102] on button "Submit" at bounding box center [484, 101] width 59 height 27
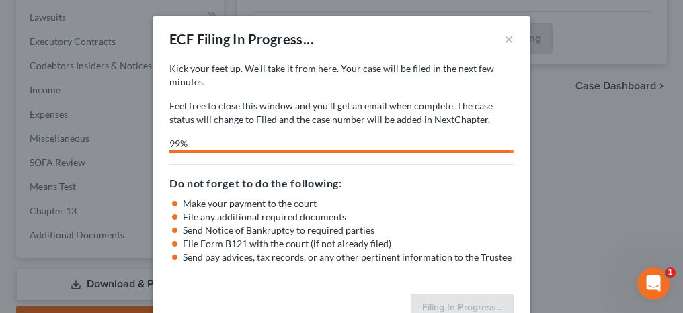
select select "0"
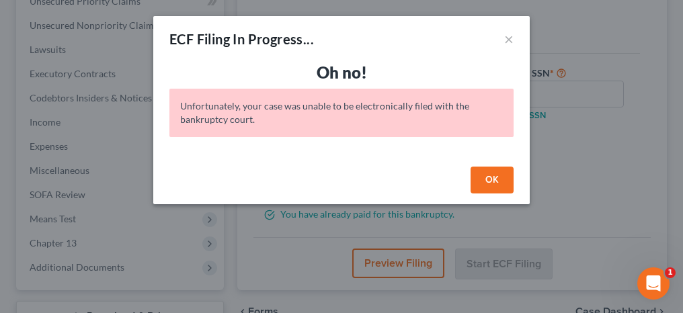
click at [501, 172] on button "OK" at bounding box center [492, 180] width 43 height 27
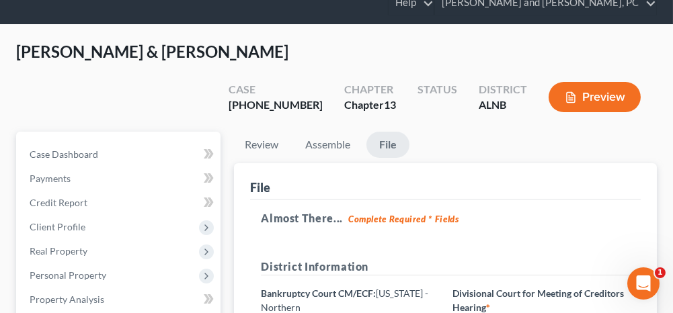
scroll to position [0, 0]
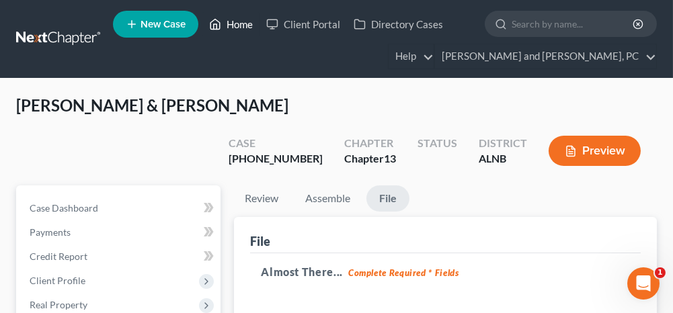
click at [236, 26] on link "Home" at bounding box center [230, 24] width 57 height 24
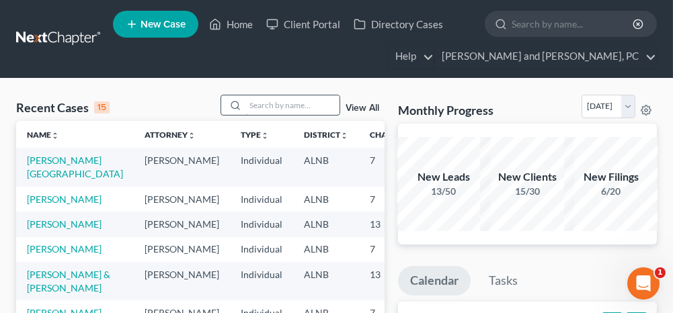
click at [282, 108] on input "search" at bounding box center [293, 106] width 94 height 20
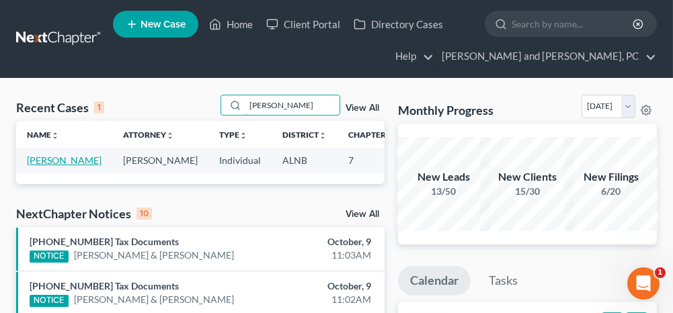
type input "[PERSON_NAME]"
click at [40, 163] on link "[PERSON_NAME]" at bounding box center [64, 160] width 75 height 11
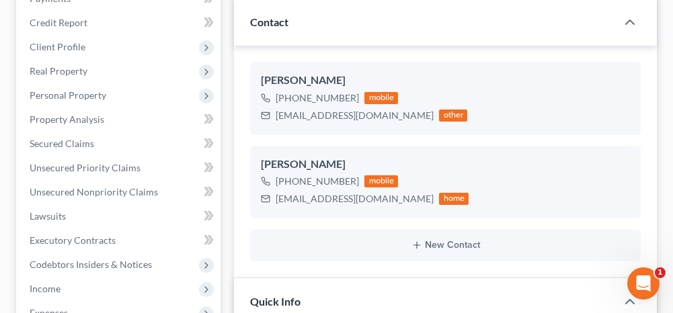
scroll to position [3165, 0]
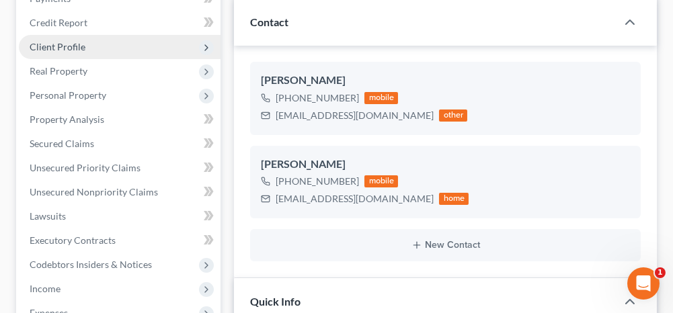
click at [70, 41] on span "Client Profile" at bounding box center [58, 46] width 56 height 11
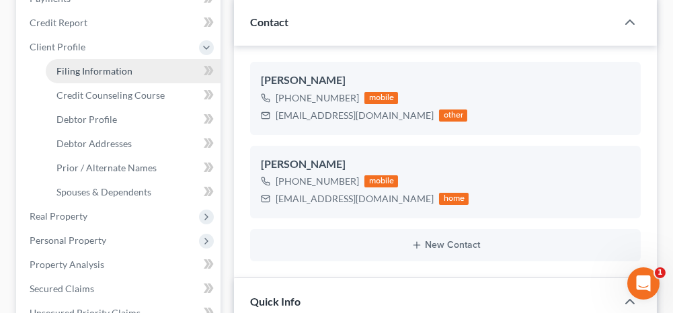
click at [69, 70] on span "Filing Information" at bounding box center [94, 70] width 76 height 11
select select "1"
select select "0"
select select "1"
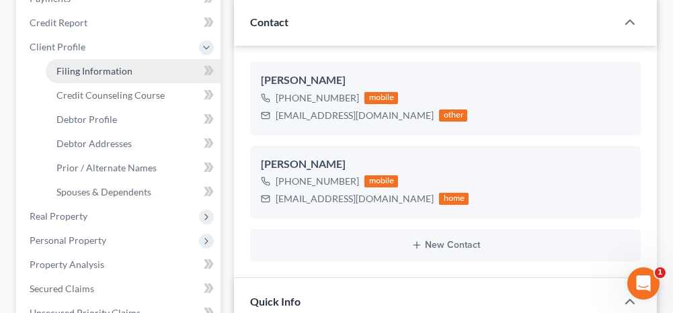
select select "1"
select select "0"
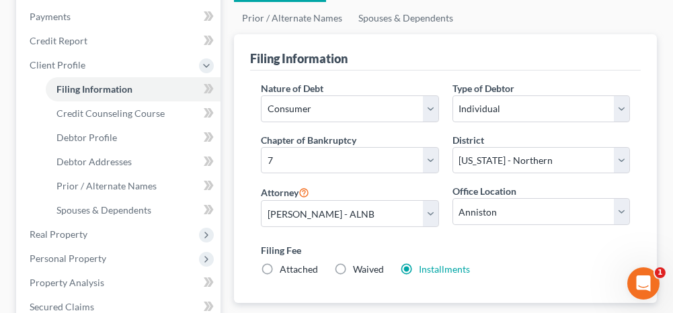
scroll to position [202, 0]
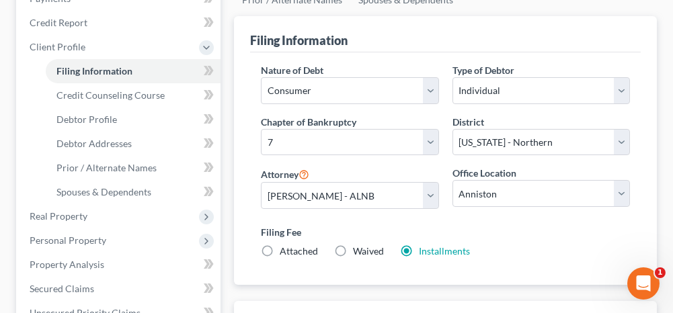
click at [280, 245] on label "Attached" at bounding box center [299, 251] width 38 height 13
click at [285, 245] on input "Attached" at bounding box center [289, 249] width 9 height 9
radio input "true"
radio input "false"
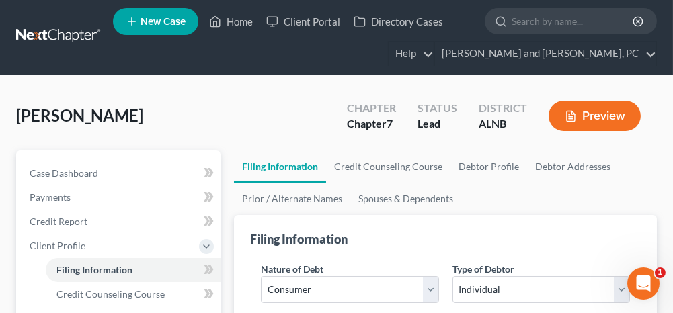
scroll to position [0, 0]
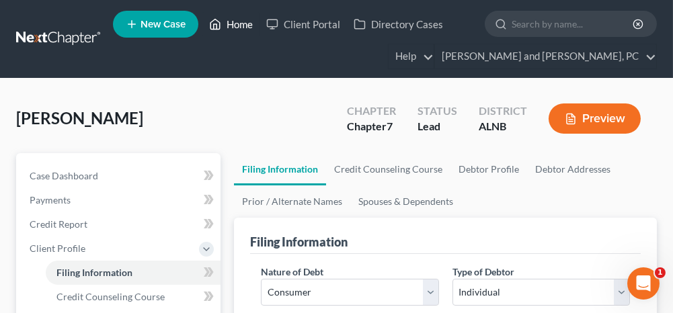
click at [241, 21] on link "Home" at bounding box center [230, 24] width 57 height 24
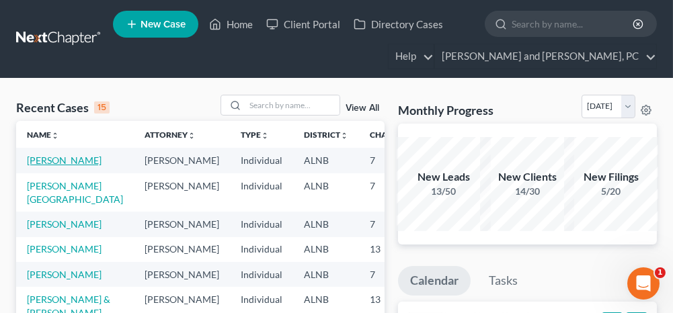
click at [33, 161] on link "[PERSON_NAME]" at bounding box center [64, 160] width 75 height 11
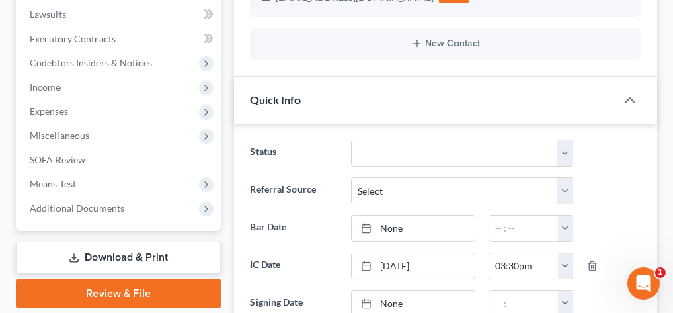
scroll to position [471, 0]
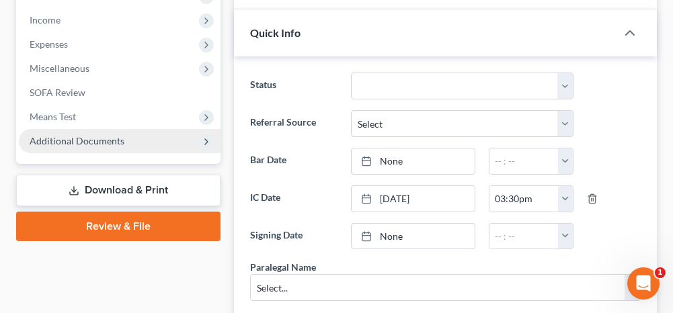
click at [108, 139] on span "Additional Documents" at bounding box center [77, 140] width 95 height 11
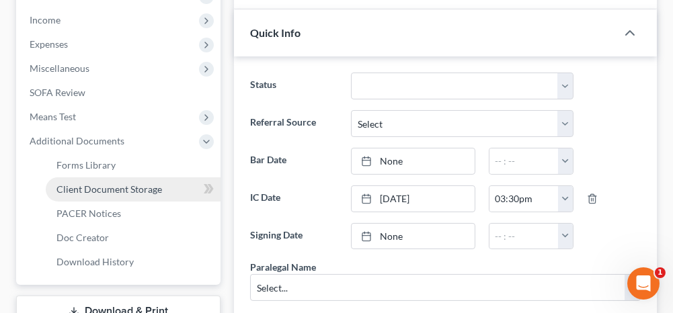
click at [101, 195] on link "Client Document Storage" at bounding box center [133, 190] width 175 height 24
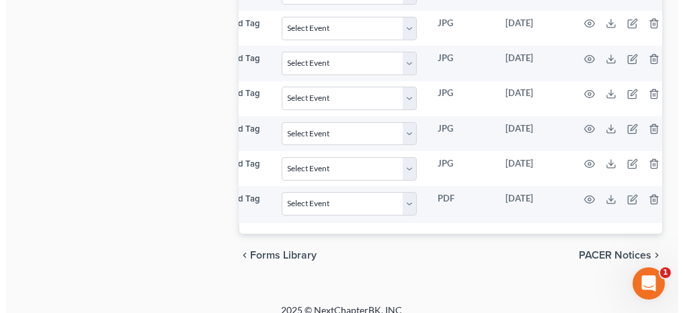
scroll to position [0, 129]
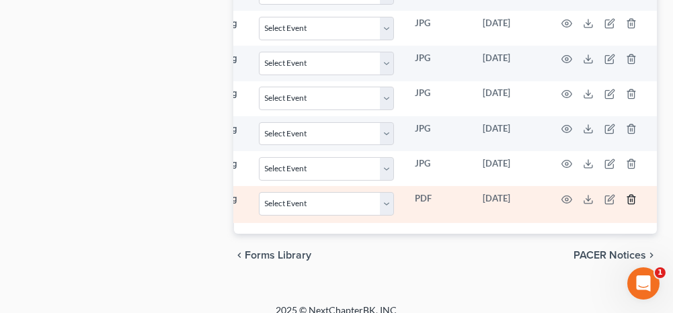
click at [628, 194] on icon "button" at bounding box center [631, 199] width 11 height 11
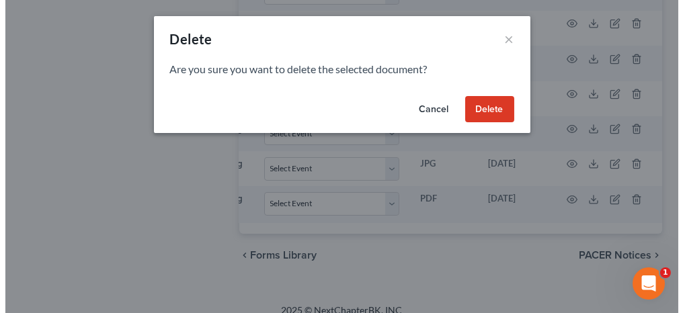
scroll to position [0, 122]
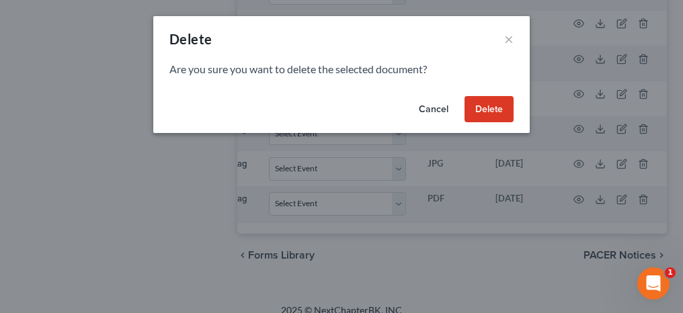
click at [498, 114] on button "Delete" at bounding box center [489, 109] width 49 height 27
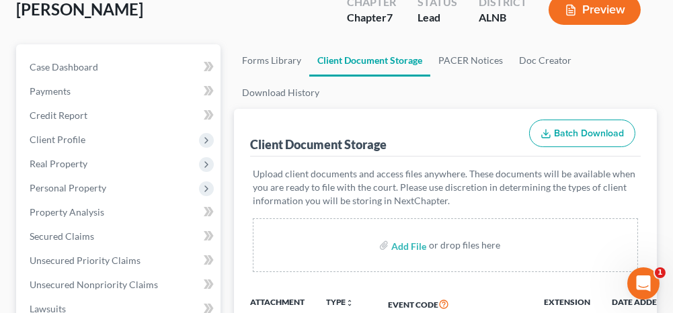
scroll to position [0, 0]
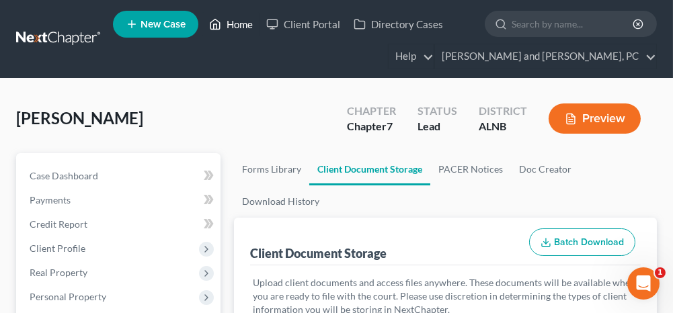
click at [248, 25] on link "Home" at bounding box center [230, 24] width 57 height 24
